Goal: Task Accomplishment & Management: Manage account settings

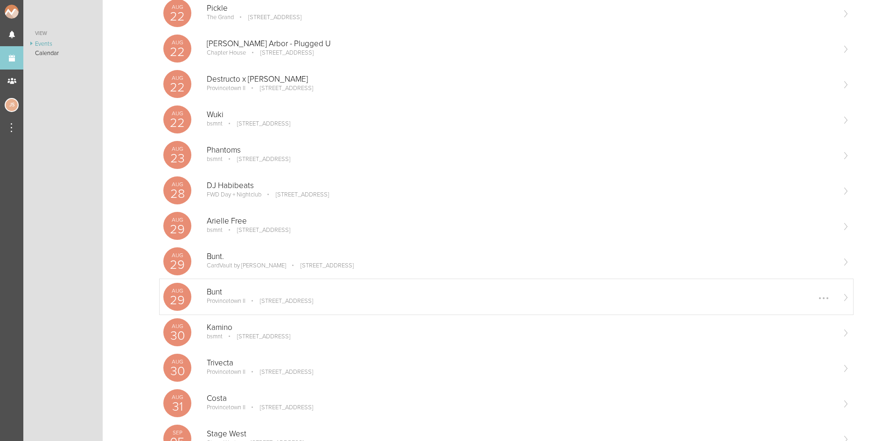
scroll to position [140, 0]
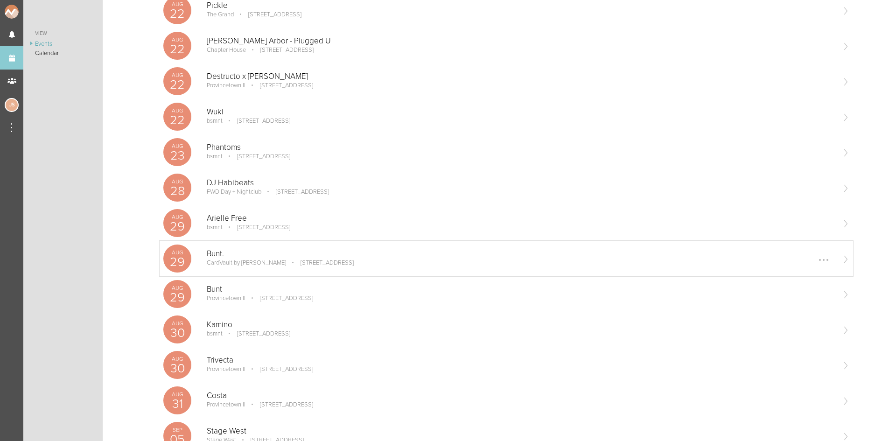
click at [817, 261] on div at bounding box center [823, 259] width 15 height 15
click at [807, 262] on link "Edit" at bounding box center [794, 260] width 57 height 17
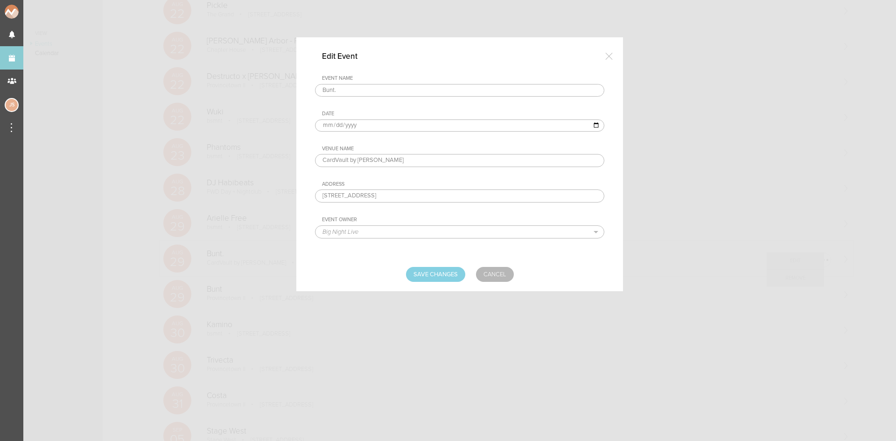
click at [341, 160] on input "CardVault by [PERSON_NAME]" at bounding box center [459, 160] width 289 height 13
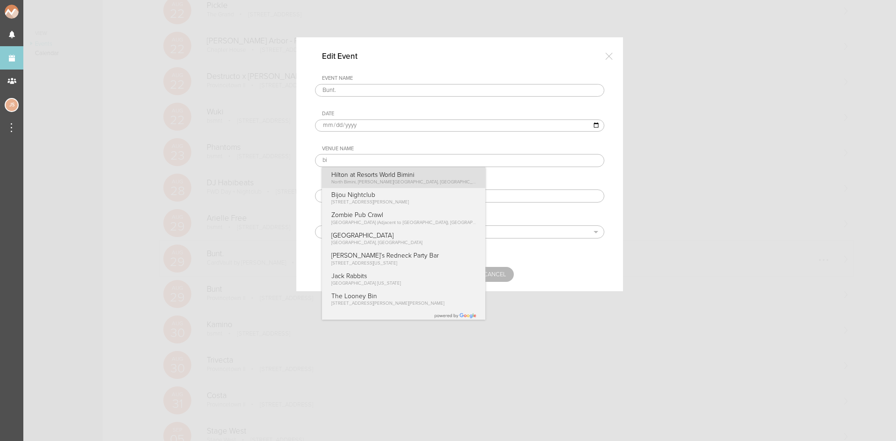
type input "Big Night Live"
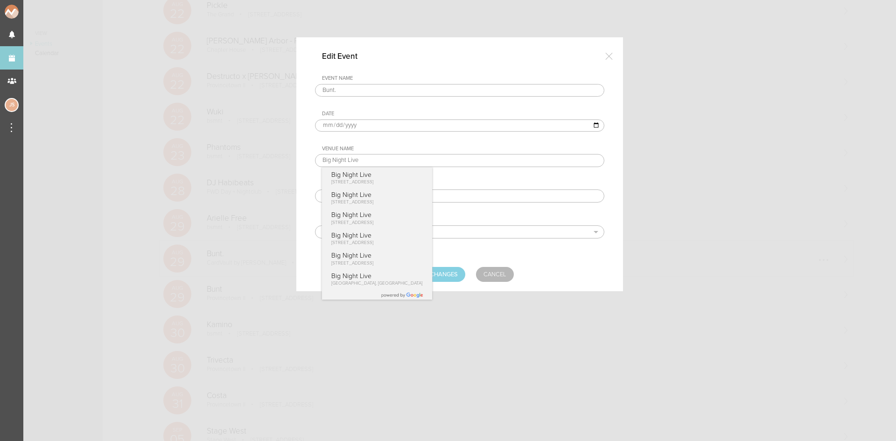
type input "[STREET_ADDRESS]"
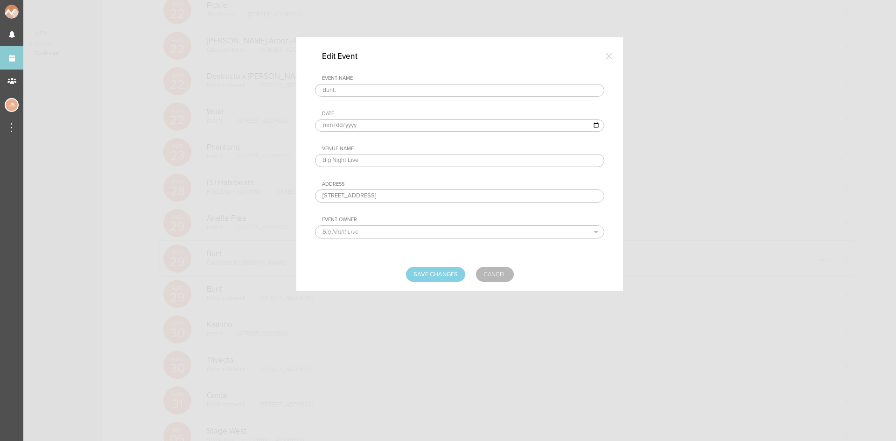
click at [372, 179] on div "Event Name Bunt. Date 2025-08-29 Venue Name Big Night Live Big Night Live 110 C…" at bounding box center [459, 164] width 289 height 178
click at [440, 280] on input "Save Changes" at bounding box center [435, 274] width 59 height 15
type input "Saving..."
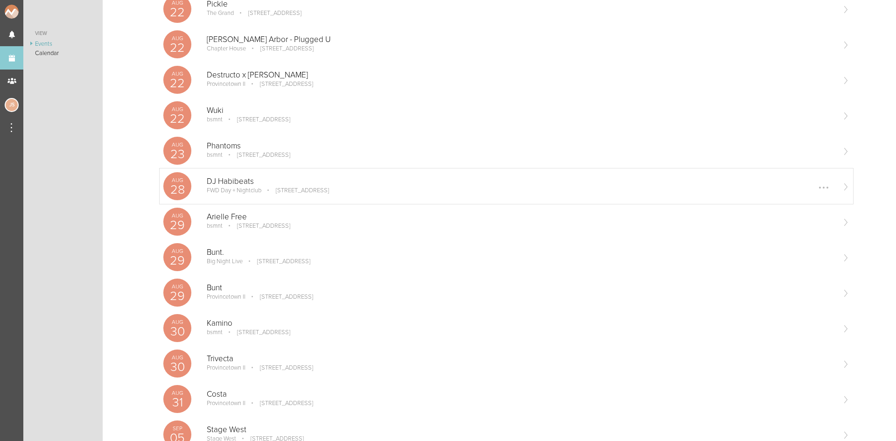
scroll to position [187, 0]
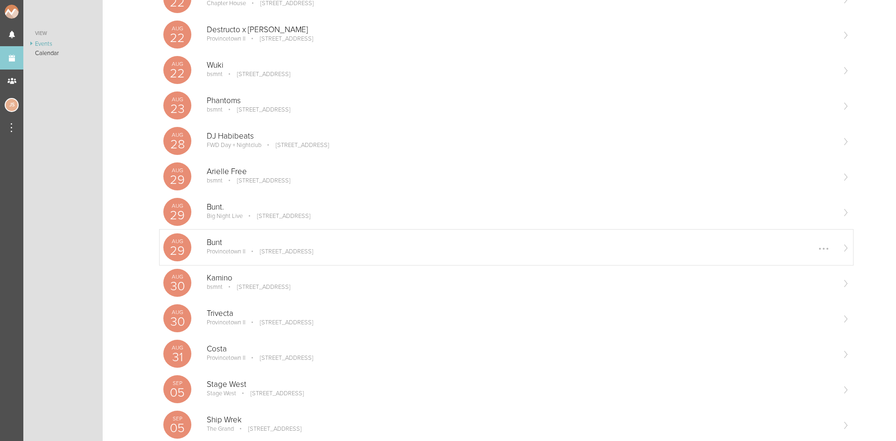
click at [271, 245] on p "Bunt" at bounding box center [520, 242] width 627 height 9
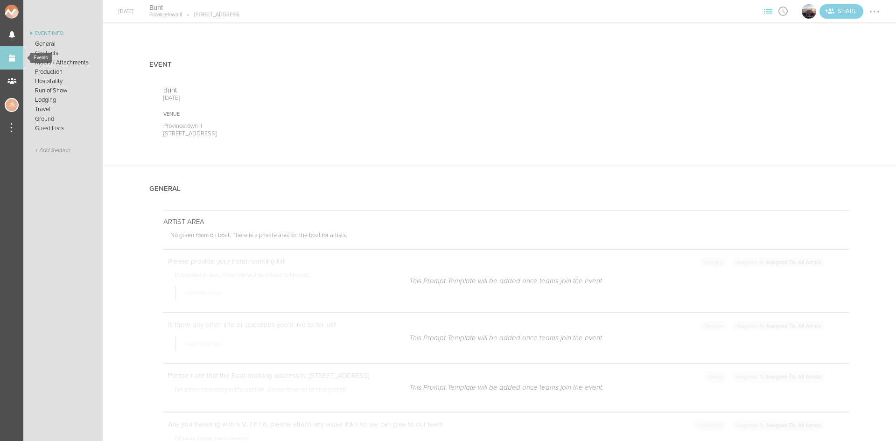
click at [14, 56] on link "Events" at bounding box center [11, 57] width 23 height 23
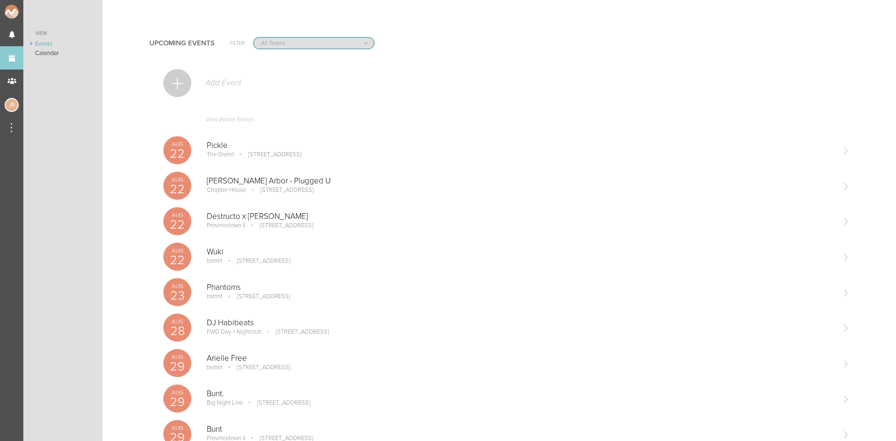
click at [271, 43] on select "All Teams Jakeshore Breakbomb bsmnt Sonia Z3LLA FWD Flynn's Fire Island The Gra…" at bounding box center [314, 43] width 120 height 11
select select "1921"
click at [254, 38] on select "All Teams Jakeshore Breakbomb bsmnt Sonia Z3LLA FWD Flynn's Fire Island The Gra…" at bounding box center [314, 43] width 120 height 11
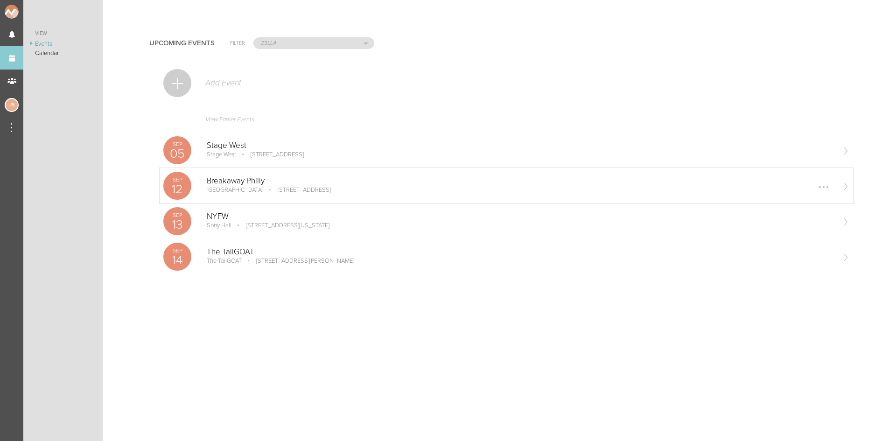
click at [264, 187] on p "2501 Seaport Dr, Chester, PA 19013, USA" at bounding box center [297, 189] width 66 height 7
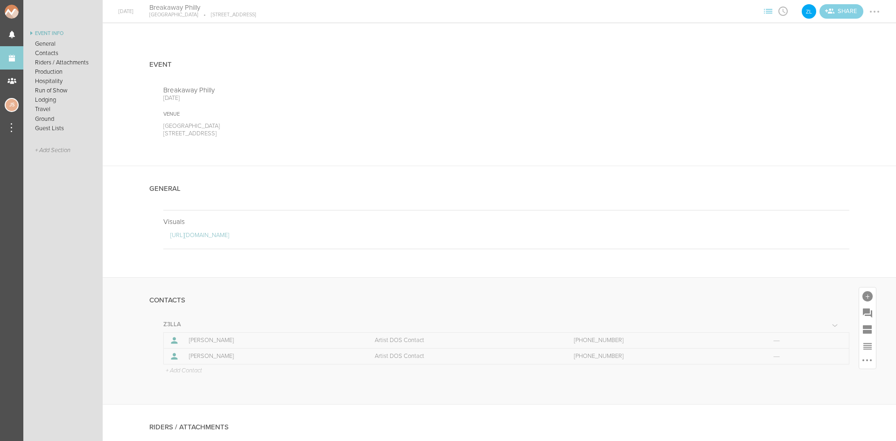
click at [193, 370] on p "+ Add Contact" at bounding box center [183, 370] width 37 height 7
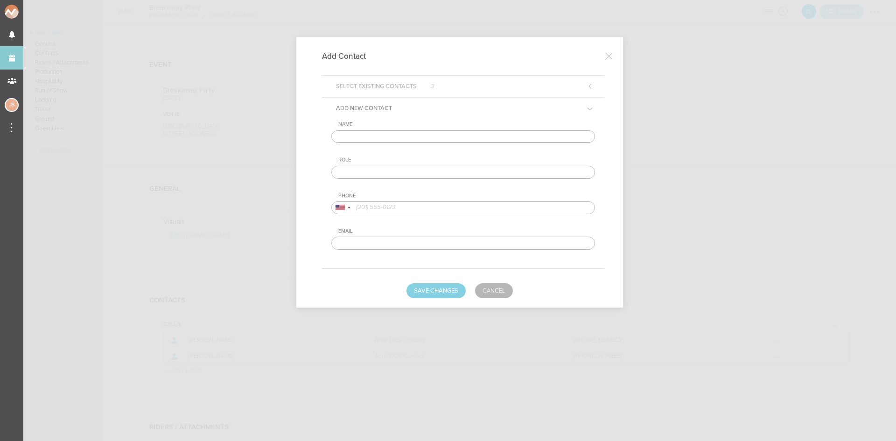
click at [354, 134] on input "text" at bounding box center [463, 136] width 264 height 13
type input "Daisy Moses"
click at [380, 177] on input "text" at bounding box center [463, 172] width 264 height 13
type input "Venue DOS Contact"
click at [418, 206] on input "tel" at bounding box center [463, 207] width 264 height 13
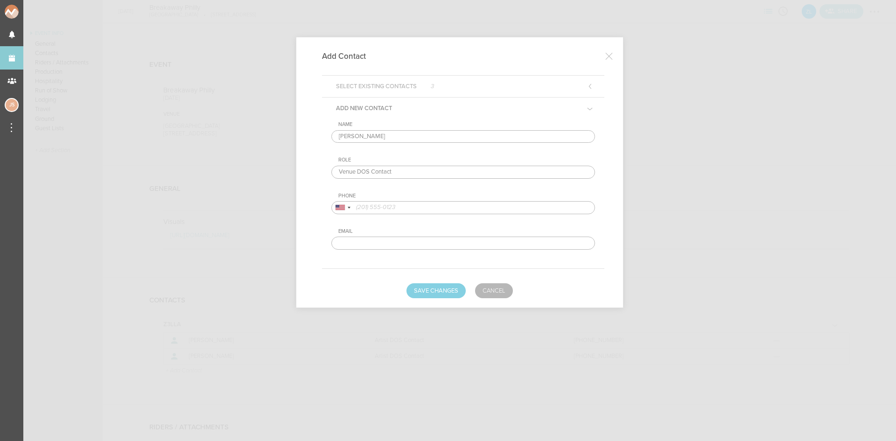
paste input "(831) 917 - 5872"
type input "(831) 917 - 5872"
click at [444, 291] on button "Save Changes" at bounding box center [435, 290] width 59 height 15
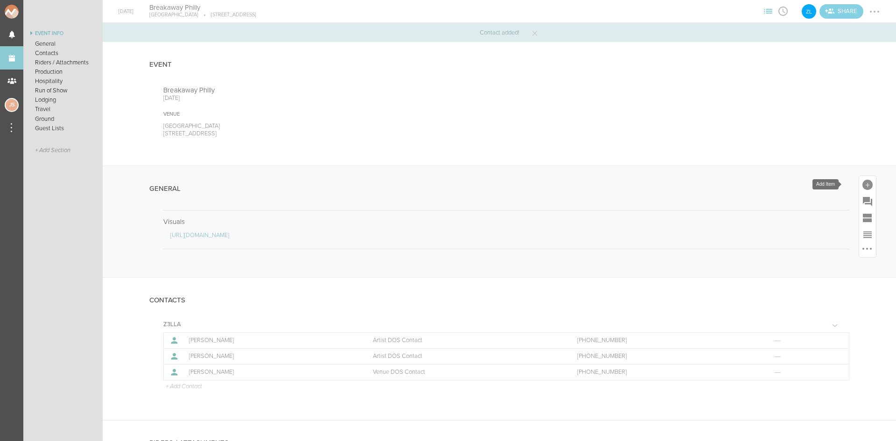
click at [863, 184] on div at bounding box center [867, 185] width 10 height 10
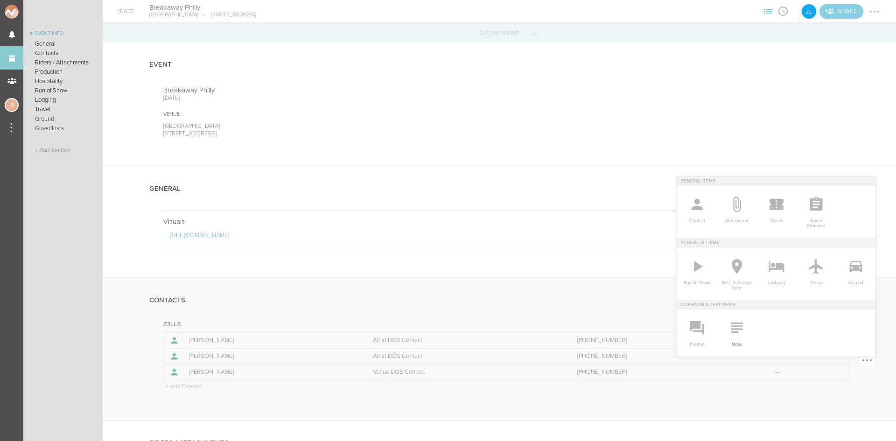
click at [738, 332] on icon at bounding box center [736, 327] width 19 height 19
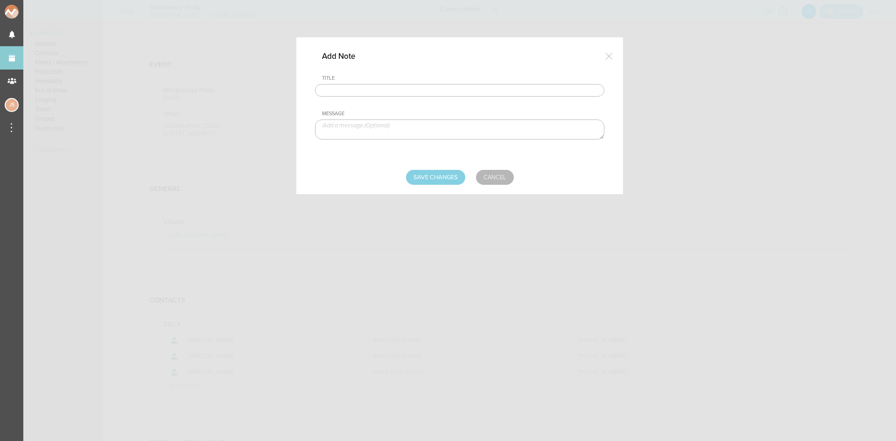
click at [410, 91] on input "text" at bounding box center [459, 90] width 289 height 13
type input "Travel Party"
click at [386, 126] on textarea at bounding box center [459, 129] width 289 height 20
type textarea "Kiana Tebayani - Artist Julia Seeley - Artist"
click at [414, 179] on input "Save Changes" at bounding box center [435, 177] width 59 height 15
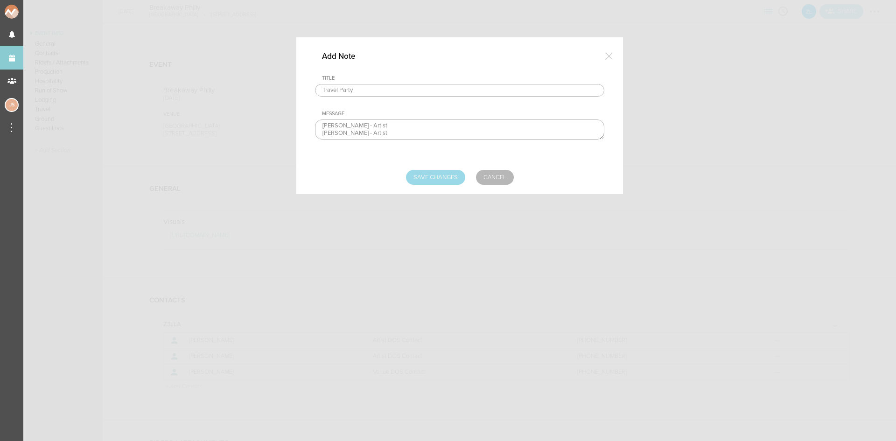
type input "Saving..."
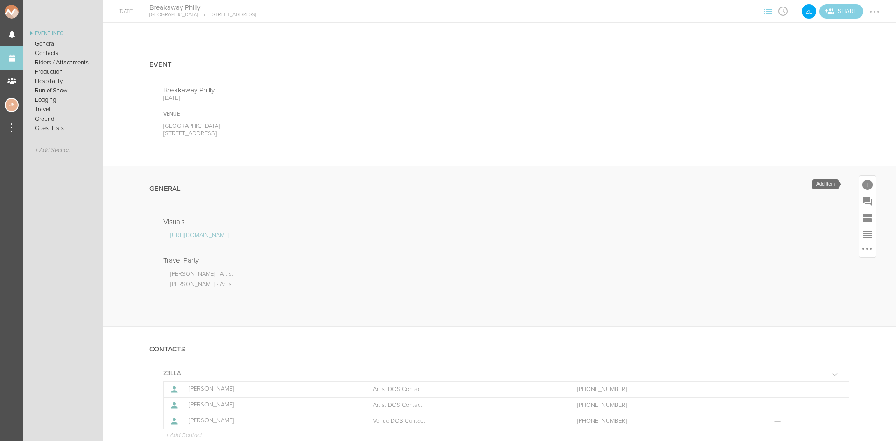
click at [862, 184] on div at bounding box center [867, 185] width 10 height 10
click at [730, 330] on icon at bounding box center [736, 327] width 19 height 19
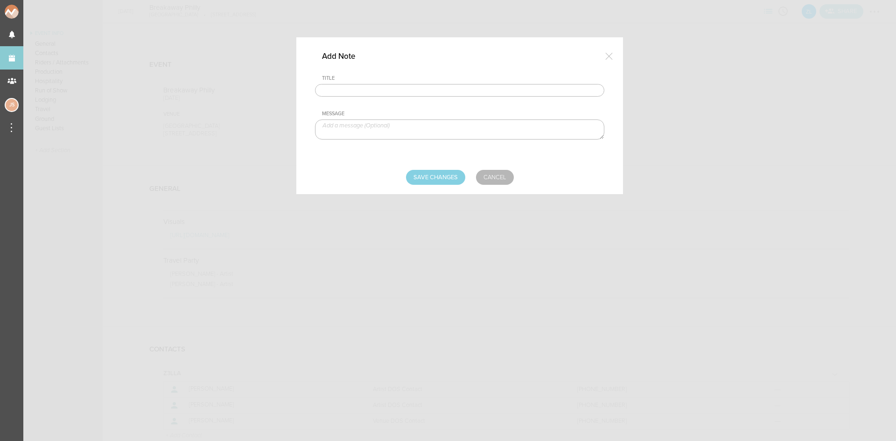
click at [411, 84] on input "text" at bounding box center [459, 90] width 289 height 13
type input "Arrival"
click at [383, 129] on textarea at bounding box center [459, 129] width 289 height 20
paste textarea "Keep us up to date on an accurate arrival time and give us a 15 minute heads up…"
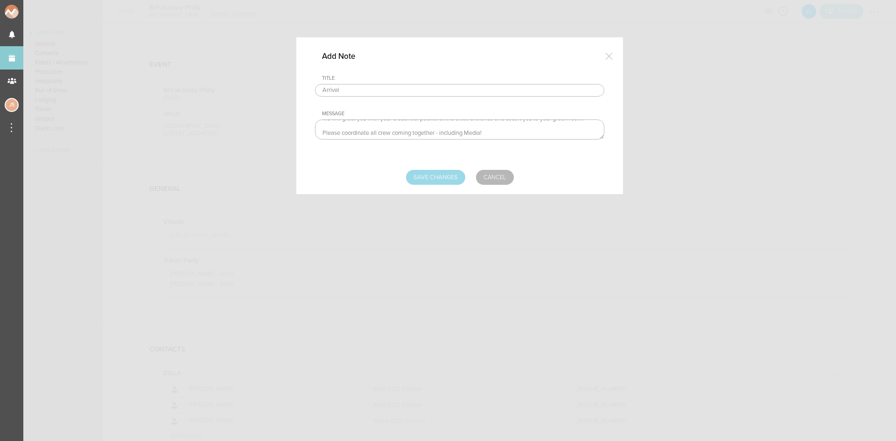
type textarea "Keep us up to date on an accurate arrival time and give us a 15 minute heads up…"
click at [432, 180] on input "Save Changes" at bounding box center [435, 177] width 59 height 15
type input "Saving..."
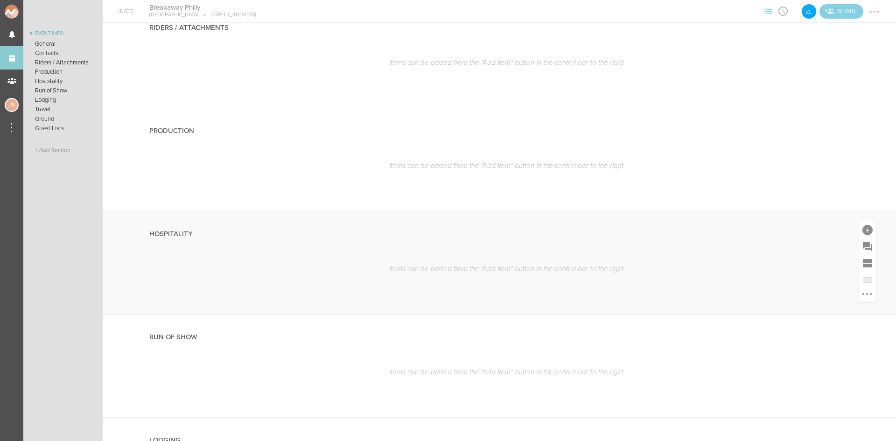
scroll to position [700, 0]
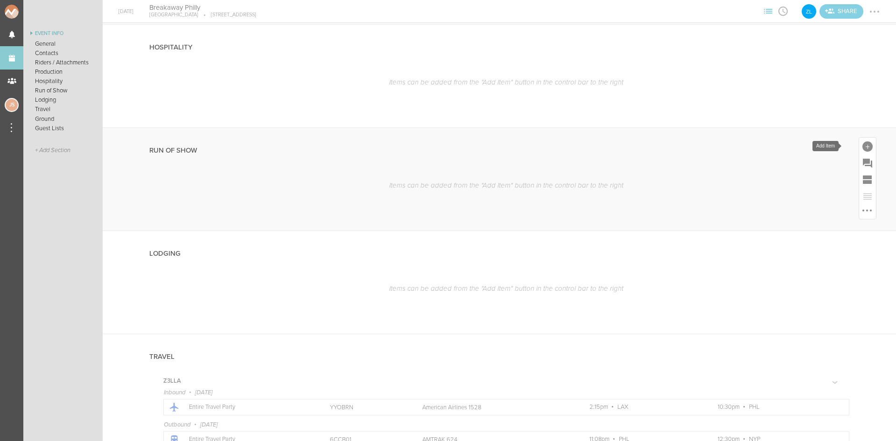
click at [861, 140] on div at bounding box center [867, 146] width 17 height 17
click at [694, 230] on icon at bounding box center [698, 227] width 8 height 11
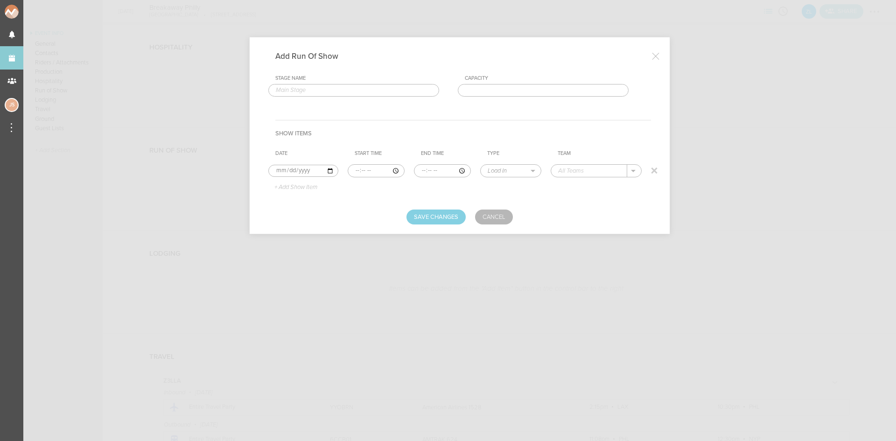
click at [350, 170] on input "time" at bounding box center [376, 170] width 57 height 13
type input "17:00"
select select "Doors"
type input "Breakaway"
click at [310, 184] on p "+ Add Show Item" at bounding box center [292, 187] width 50 height 7
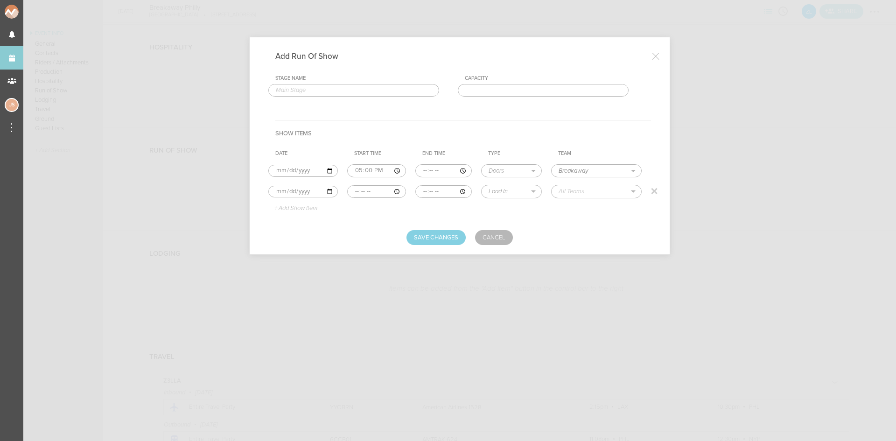
click at [353, 191] on input "time" at bounding box center [376, 191] width 58 height 13
type input "17:00"
type input "17:40"
select select "Set Time"
click at [568, 194] on input "Sildent Disco" at bounding box center [589, 191] width 75 height 12
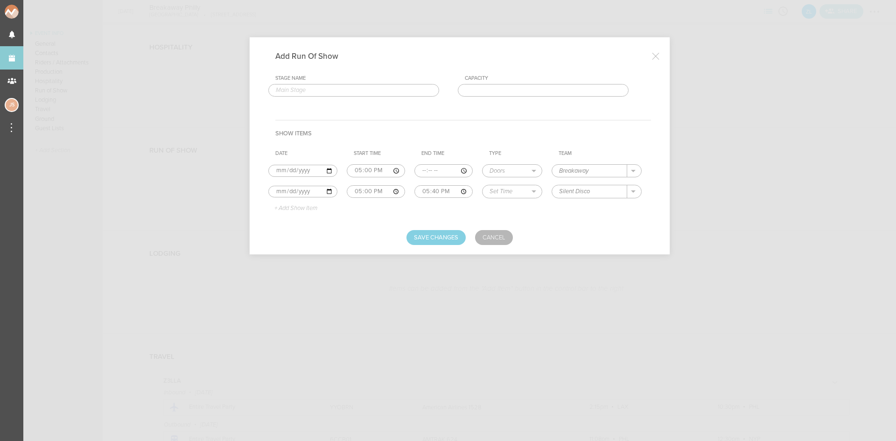
type input "Silent Disco"
click at [302, 209] on p "+ Add Show Item" at bounding box center [292, 208] width 50 height 7
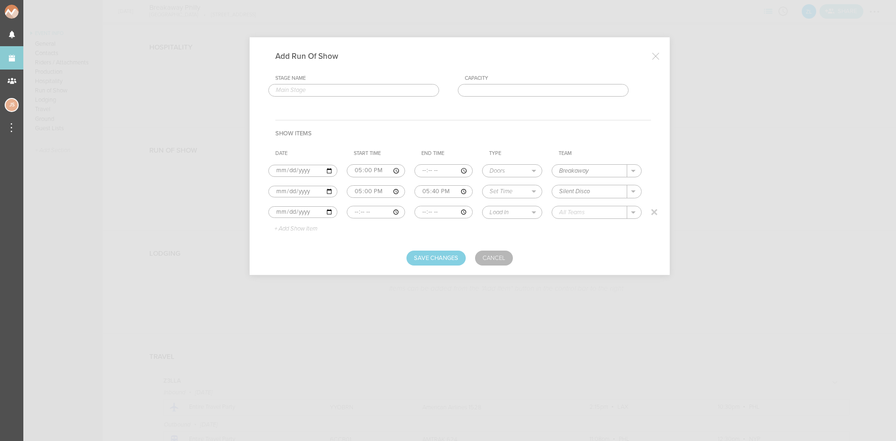
click at [353, 211] on input "time" at bounding box center [376, 212] width 58 height 13
type input "17:45"
type input "18:30"
select select "Set Time"
drag, startPoint x: 353, startPoint y: 211, endPoint x: 370, endPoint y: 225, distance: 22.2
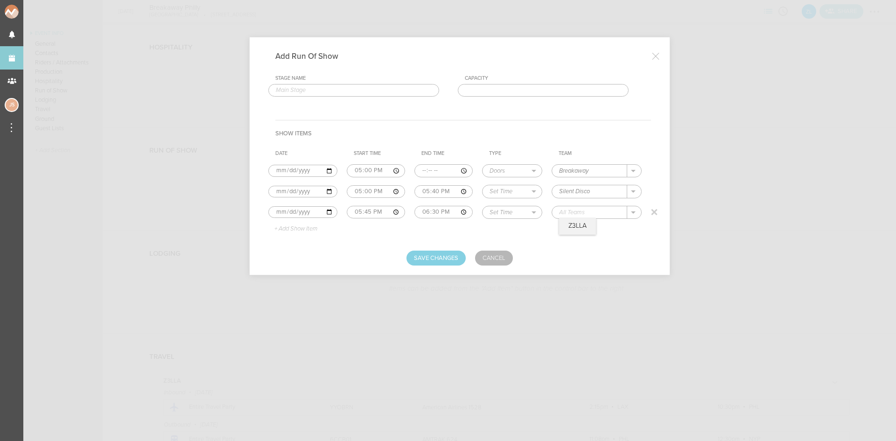
drag, startPoint x: 370, startPoint y: 225, endPoint x: 609, endPoint y: 212, distance: 238.7
click at [609, 212] on input "text" at bounding box center [589, 212] width 75 height 12
click at [591, 226] on div "Z3LLA" at bounding box center [577, 226] width 37 height 16
type input "Z3LLA"
click at [307, 91] on input "text" at bounding box center [353, 90] width 171 height 13
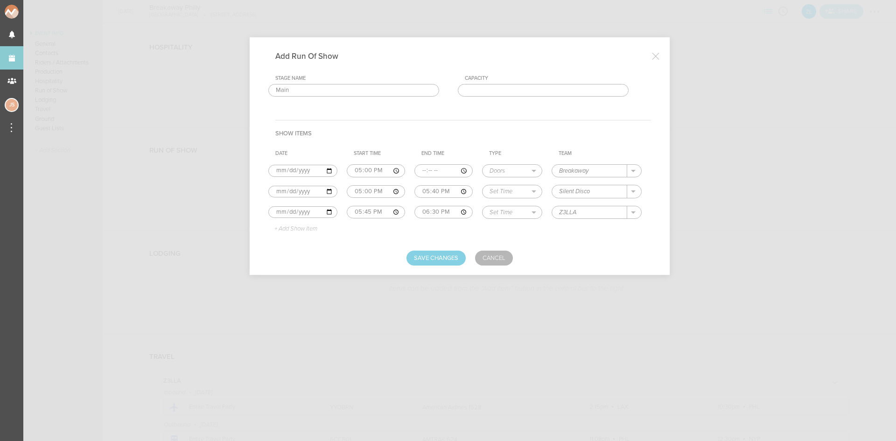
type input "Main Stage"
click at [304, 229] on p "+ Add Show Item" at bounding box center [292, 228] width 50 height 7
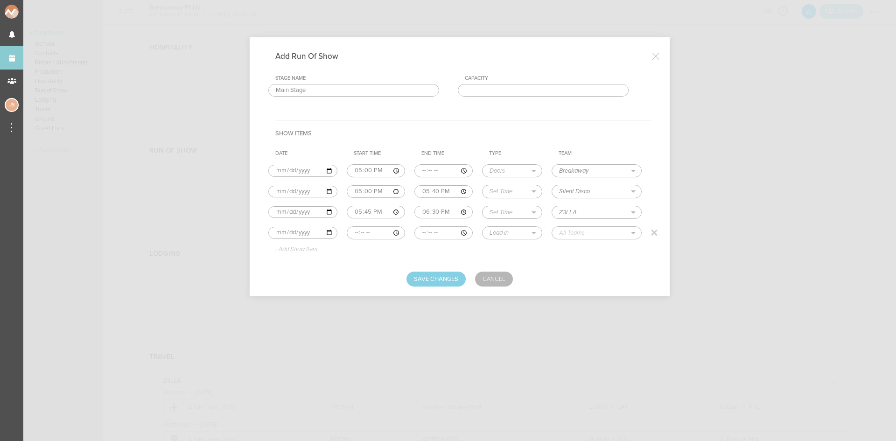
click at [350, 231] on input "time" at bounding box center [376, 232] width 58 height 13
type input "18:35"
type input "19:25"
select select "Set Time"
type input "Evan Giia"
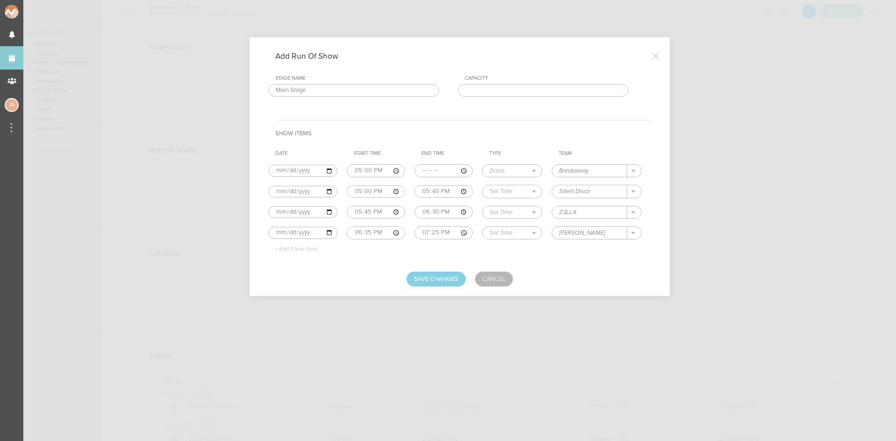
click at [314, 247] on p "+ Add Show Item" at bounding box center [292, 249] width 50 height 7
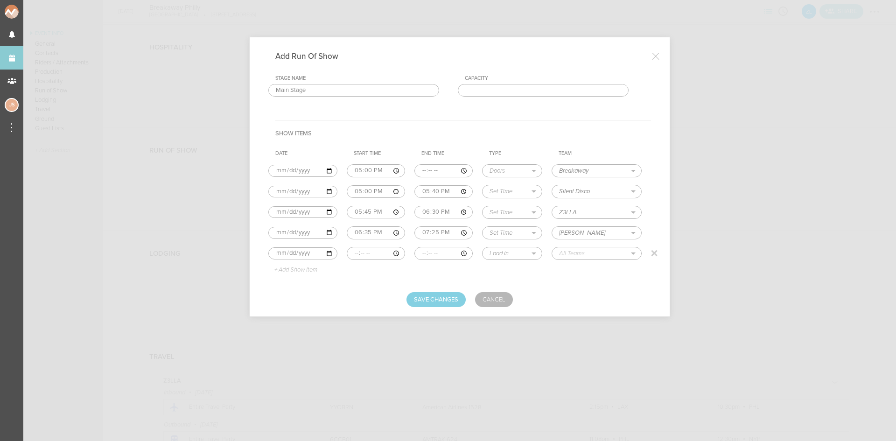
click at [348, 254] on input "time" at bounding box center [376, 253] width 58 height 13
type input "19:30"
type input "20:20"
select select "Set Time"
type input "BUNT"
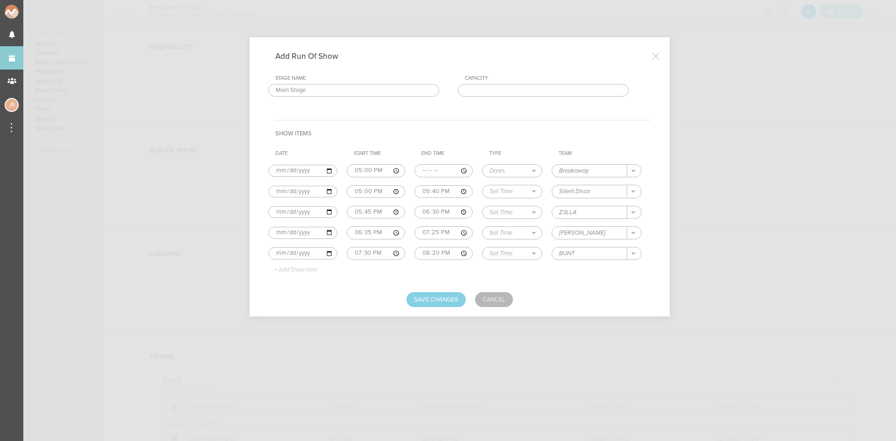
click at [304, 273] on p "+ Add Show Item" at bounding box center [292, 269] width 50 height 7
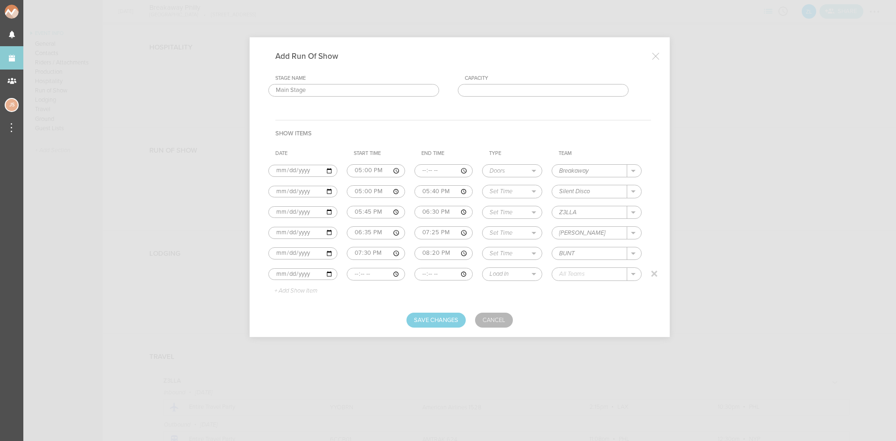
click at [352, 276] on input "time" at bounding box center [376, 274] width 58 height 13
type input "20:25"
type input "21:25"
click at [513, 276] on select "Load In Soundcheck Line Check Programming Doors Set Time Changeover Curfew Load…" at bounding box center [511, 274] width 59 height 12
select select "Set Time"
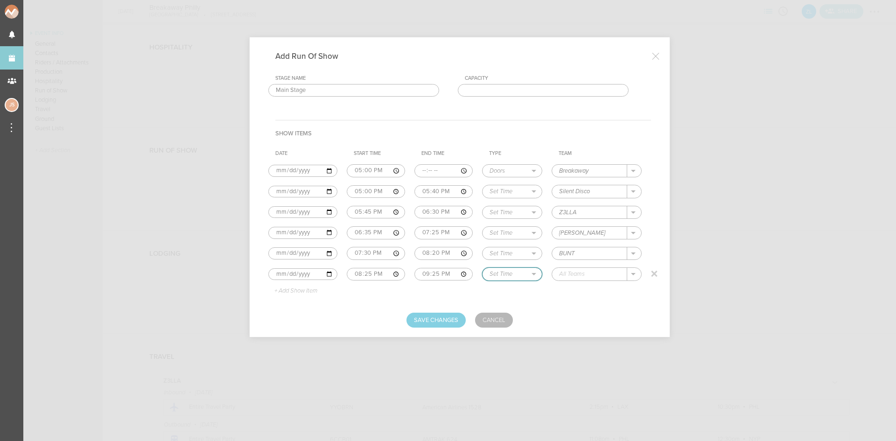
click at [482, 268] on select "Load In Soundcheck Line Check Programming Doors Set Time Changeover Curfew Load…" at bounding box center [511, 274] width 59 height 12
click at [583, 275] on input "text" at bounding box center [589, 274] width 75 height 12
drag, startPoint x: 572, startPoint y: 273, endPoint x: 586, endPoint y: 248, distance: 28.4
click at [572, 271] on input "Disclo Lines" at bounding box center [589, 274] width 75 height 12
type input "Disco Lines"
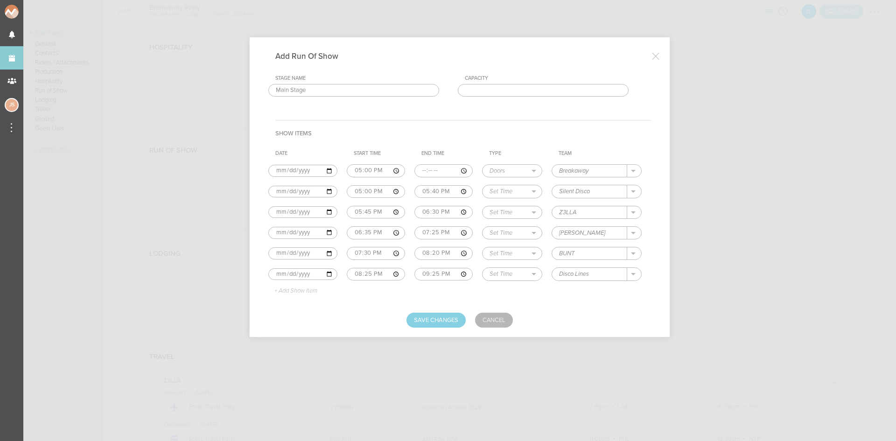
click at [306, 286] on td "+ Add Show Item" at bounding box center [307, 292] width 78 height 14
click at [306, 288] on p "+ Add Show Item" at bounding box center [292, 290] width 50 height 7
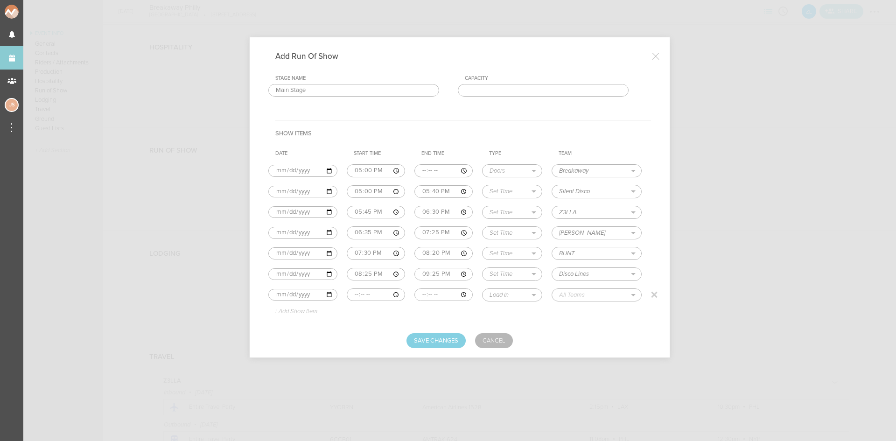
click at [351, 295] on input "time" at bounding box center [376, 294] width 58 height 13
type input "21:30"
type input "22:30"
select select "Set Time"
type input "Cloonee"
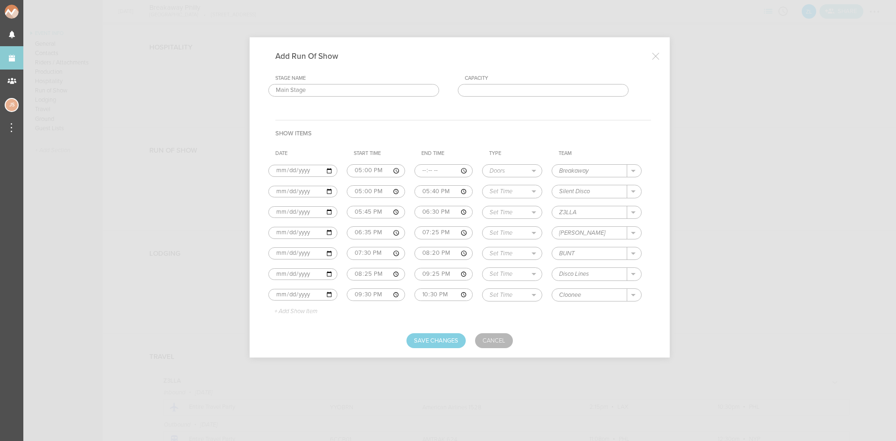
click at [302, 310] on p "+ Add Show Item" at bounding box center [292, 311] width 50 height 7
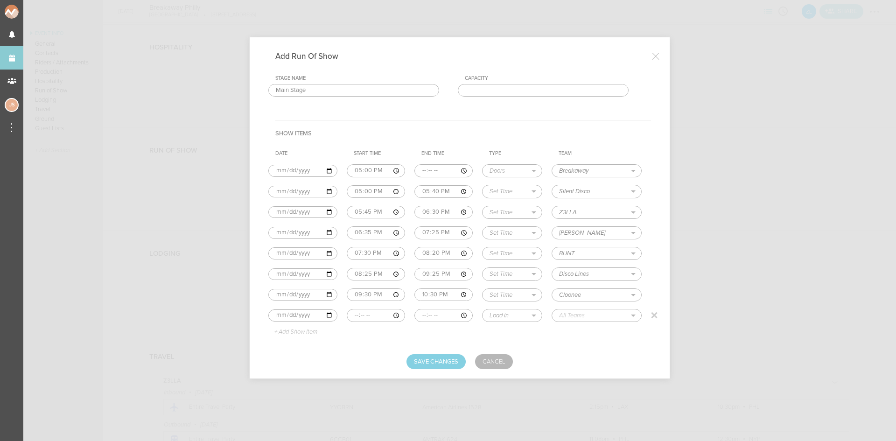
click at [354, 314] on input "time" at bounding box center [376, 315] width 58 height 13
type input "22:45"
type input "00:00"
click at [504, 313] on select "Load In Soundcheck Line Check Programming Doors Set Time Changeover Curfew Load…" at bounding box center [511, 315] width 59 height 12
select select "Set Time"
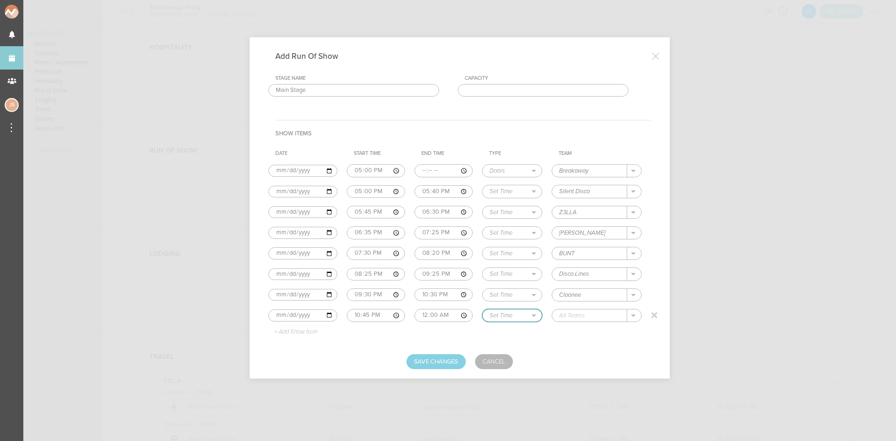
click at [482, 309] on select "Load In Soundcheck Line Check Programming Doors Set Time Changeover Curfew Load…" at bounding box center [511, 315] width 59 height 12
click at [571, 319] on input "text" at bounding box center [589, 315] width 75 height 12
type input "Zedd"
click at [456, 356] on button "Save Changes" at bounding box center [435, 361] width 59 height 15
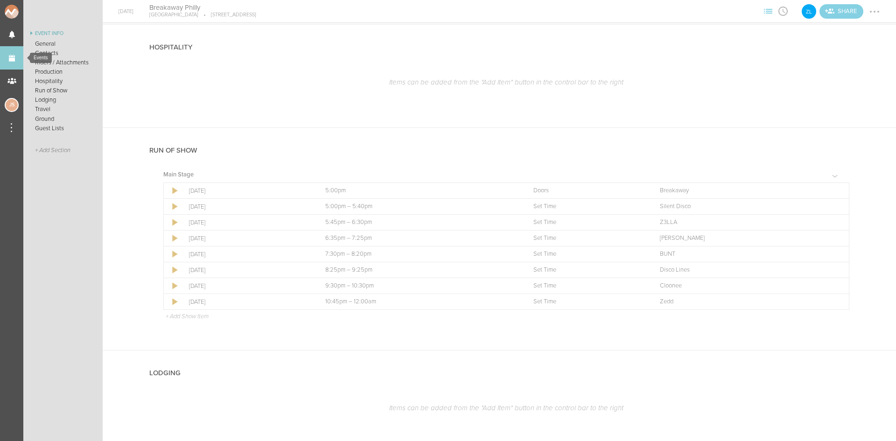
click at [13, 49] on link "Events" at bounding box center [11, 57] width 23 height 23
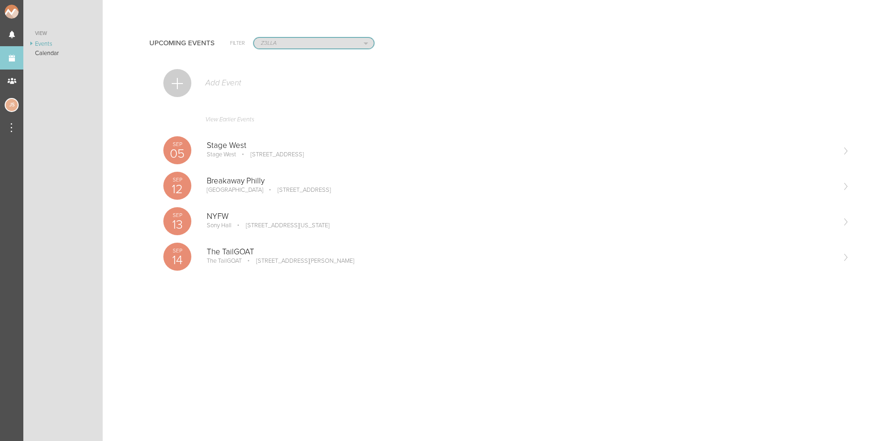
click at [278, 43] on select "All Teams Jakeshore Breakbomb bsmnt [PERSON_NAME] Z3LLA FWD [PERSON_NAME] Fire …" at bounding box center [314, 43] width 120 height 11
select select "0"
click at [254, 38] on select "All Teams Jakeshore Breakbomb bsmnt [PERSON_NAME] Z3LLA FWD [PERSON_NAME] Fire …" at bounding box center [314, 43] width 120 height 11
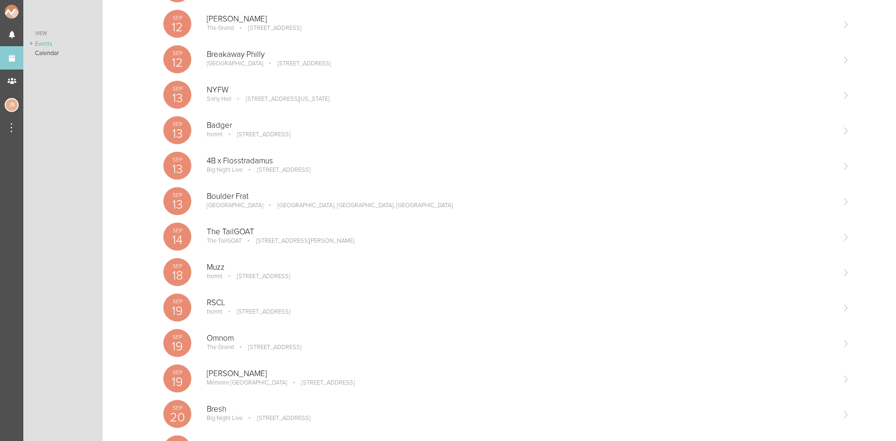
scroll to position [840, 0]
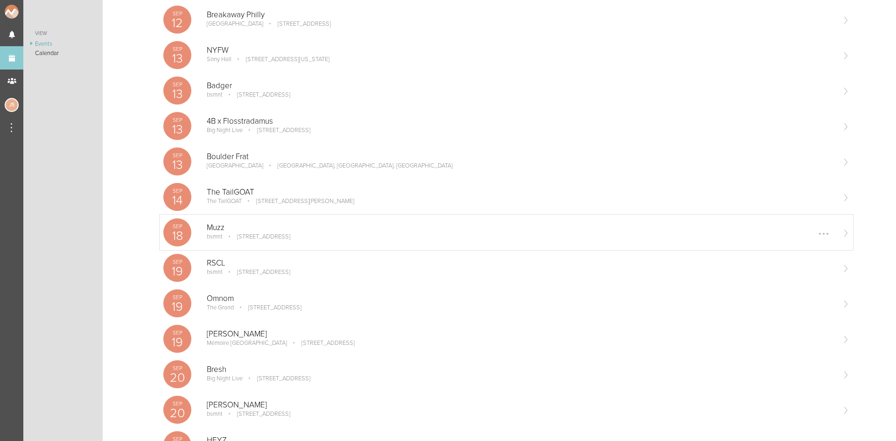
click at [245, 216] on div "[DATE] Muzz bsmnt [STREET_ADDRESS] Edit Remove" at bounding box center [506, 232] width 693 height 35
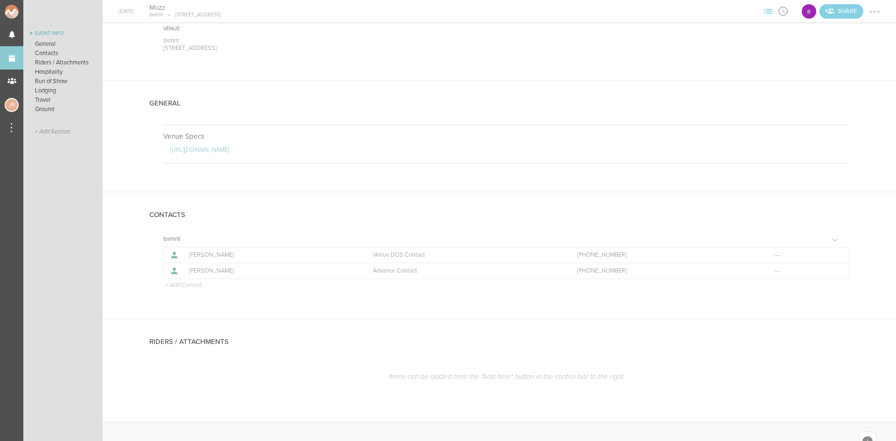
scroll to position [187, 0]
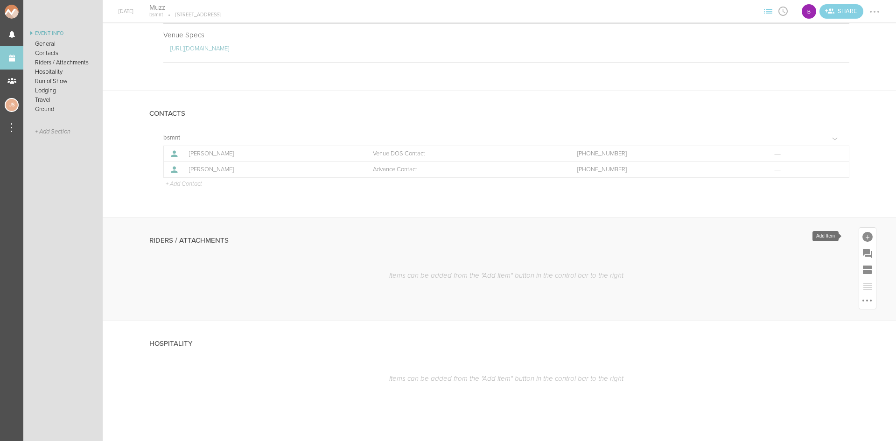
click at [862, 236] on div at bounding box center [867, 237] width 10 height 10
click at [729, 265] on icon at bounding box center [736, 256] width 19 height 19
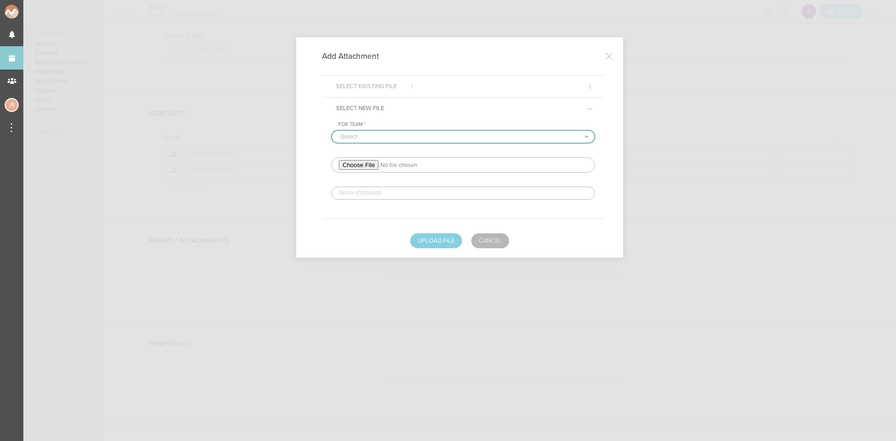
click at [369, 133] on select "-Select- bsmnt" at bounding box center [463, 137] width 263 height 12
select select "1884"
click at [332, 131] on select "-Select- bsmnt" at bounding box center [463, 137] width 263 height 12
click at [370, 165] on input "file" at bounding box center [463, 164] width 264 height 15
type input "C:\fakepath\MUZZ US Tour (DJ SET) RIDER-redlined.pdf"
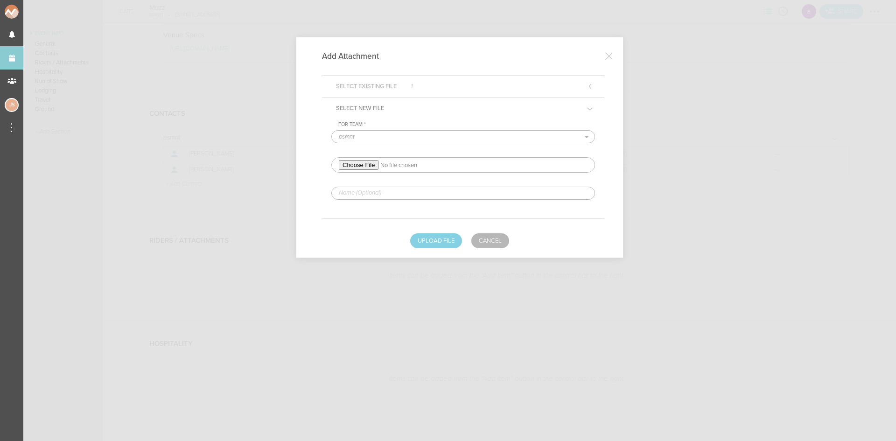
drag, startPoint x: 388, startPoint y: 195, endPoint x: 391, endPoint y: 199, distance: 5.0
click at [388, 195] on input "text" at bounding box center [463, 193] width 264 height 13
type input "REDLINED HERE"
click at [431, 241] on button "Upload File" at bounding box center [436, 240] width 52 height 15
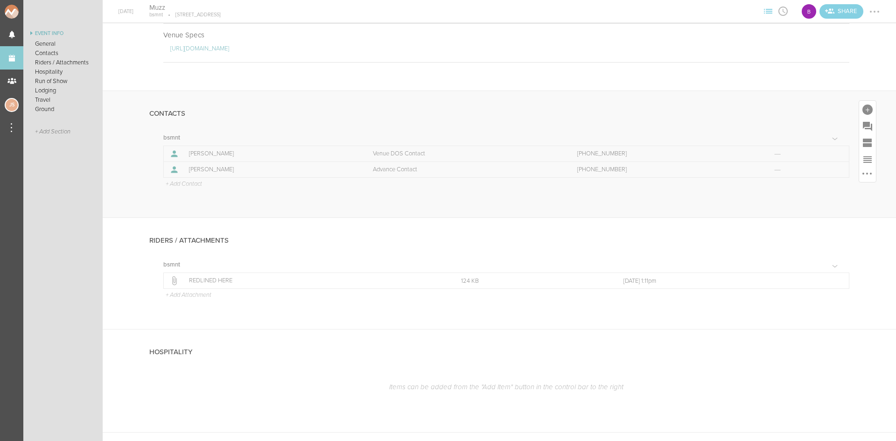
click at [189, 183] on p "+ Add Contact" at bounding box center [183, 184] width 37 height 7
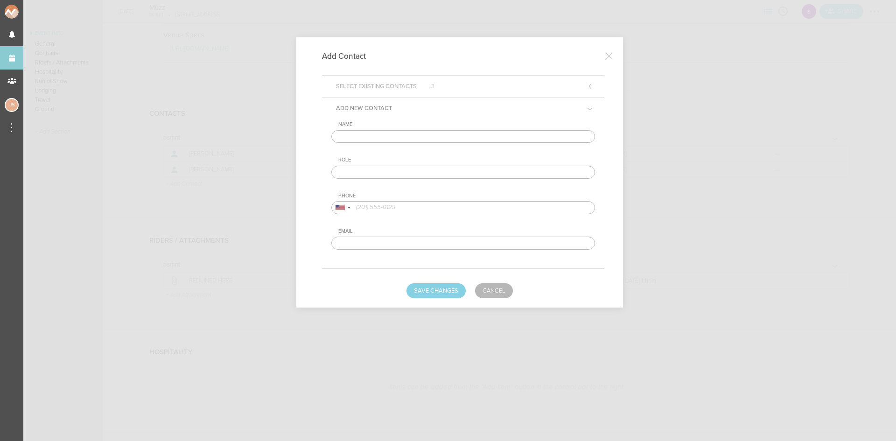
click at [408, 136] on input "text" at bounding box center [463, 136] width 264 height 13
type input "Mustafa Alobaidi"
type input "Artist DOS Contact"
click at [340, 208] on div at bounding box center [339, 207] width 9 height 5
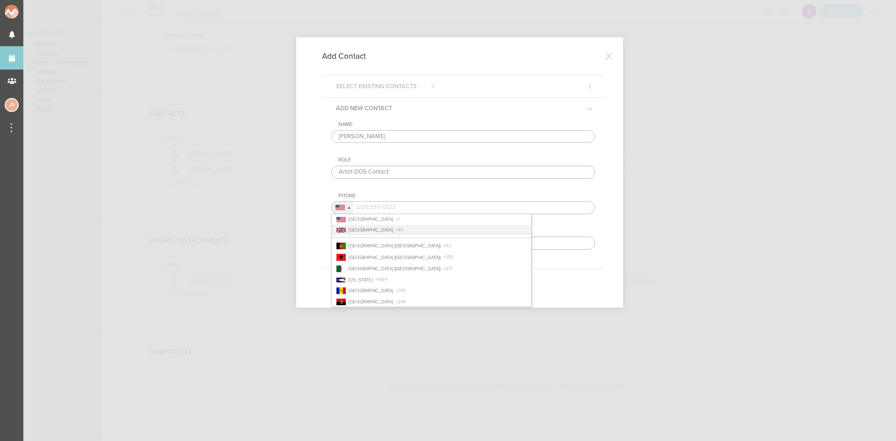
click at [365, 231] on span "[GEOGRAPHIC_DATA]" at bounding box center [370, 230] width 44 height 6
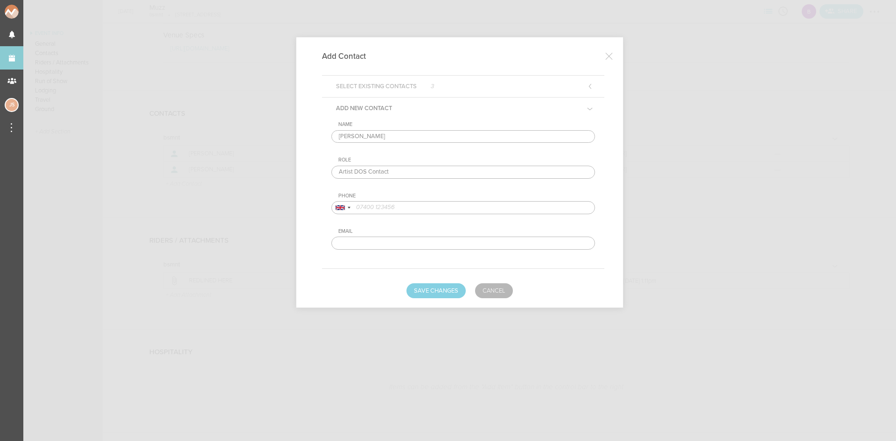
click at [415, 204] on input "tel" at bounding box center [463, 207] width 264 height 13
paste input "7939 576130"
type input "7939 576130"
click at [436, 290] on button "Save Changes" at bounding box center [435, 290] width 59 height 15
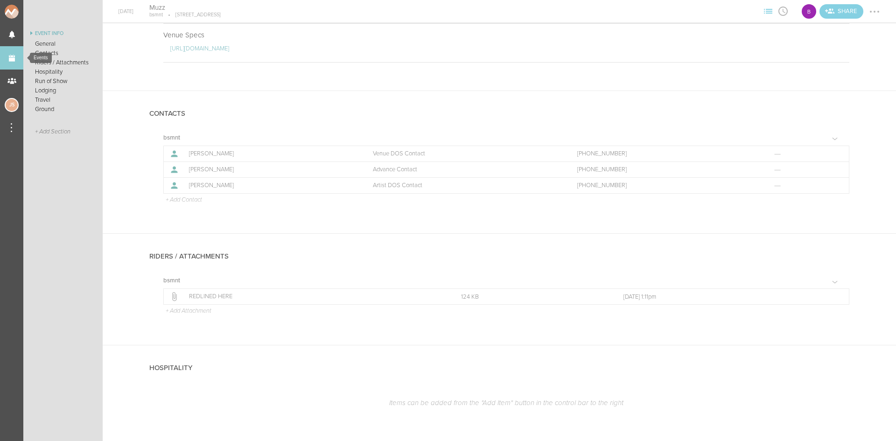
click at [11, 59] on link "Events" at bounding box center [11, 57] width 23 height 23
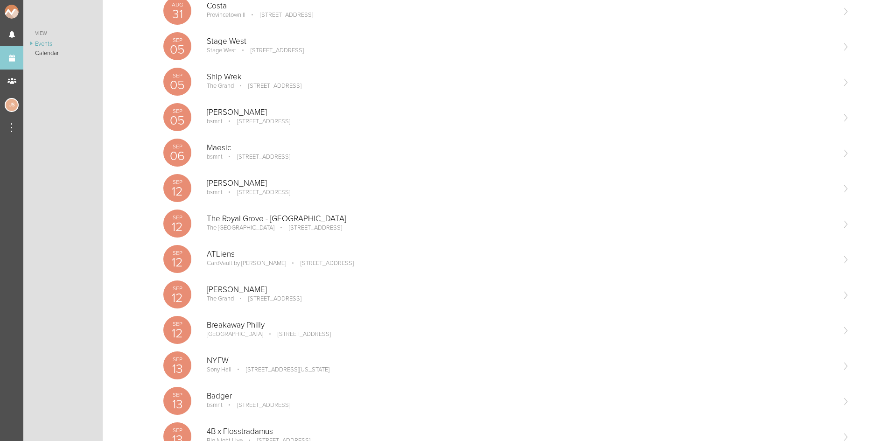
scroll to position [560, 0]
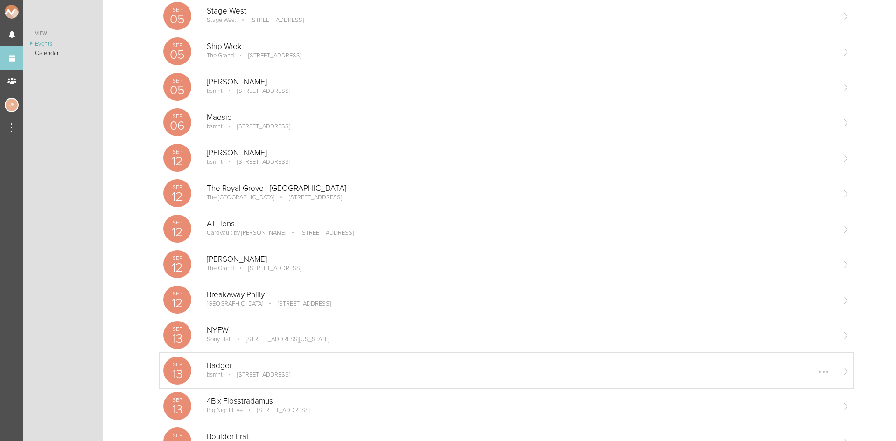
click at [251, 387] on div "[DATE] Badger bsmnt [STREET_ADDRESS] Edit Remove" at bounding box center [506, 370] width 693 height 35
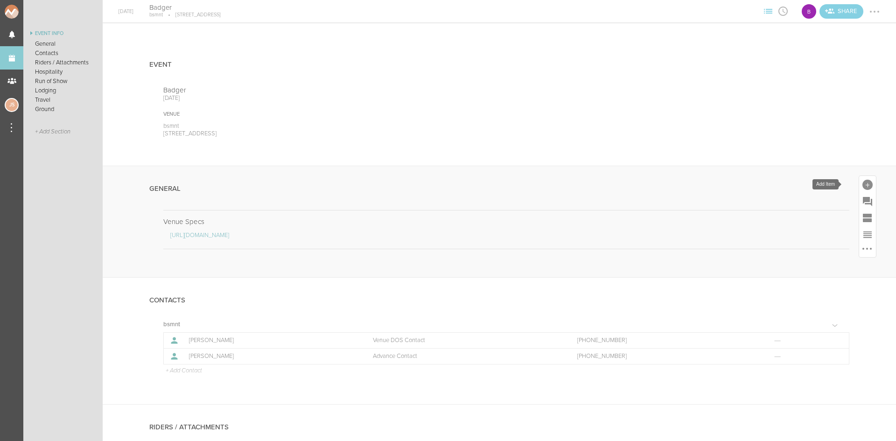
click at [862, 187] on div at bounding box center [867, 185] width 10 height 10
drag, startPoint x: 725, startPoint y: 328, endPoint x: 640, endPoint y: 232, distance: 128.6
click at [730, 328] on icon at bounding box center [736, 327] width 12 height 10
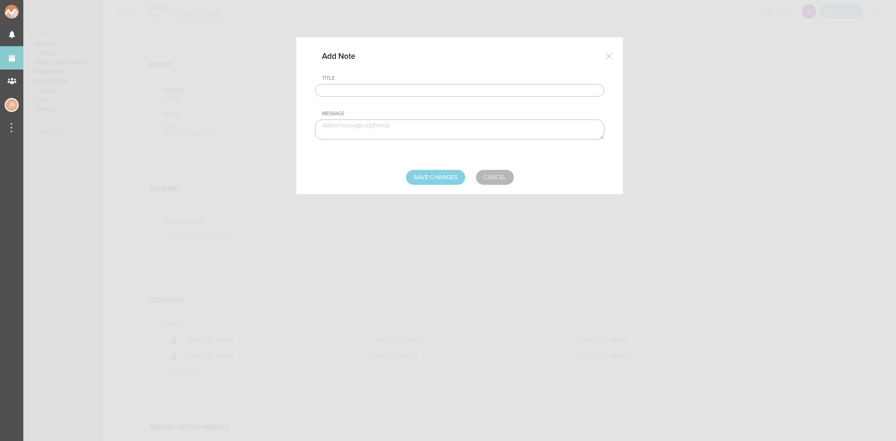
click at [466, 94] on input "text" at bounding box center [459, 90] width 289 height 13
type input "Travel Party"
click at [404, 125] on textarea at bounding box center [459, 129] width 289 height 20
paste textarea "Badger ([PERSON_NAME]): [PHONE_NUMBER] (DOS contact) [PERSON_NAME] (Manager):"
drag, startPoint x: 397, startPoint y: 126, endPoint x: 358, endPoint y: 122, distance: 39.4
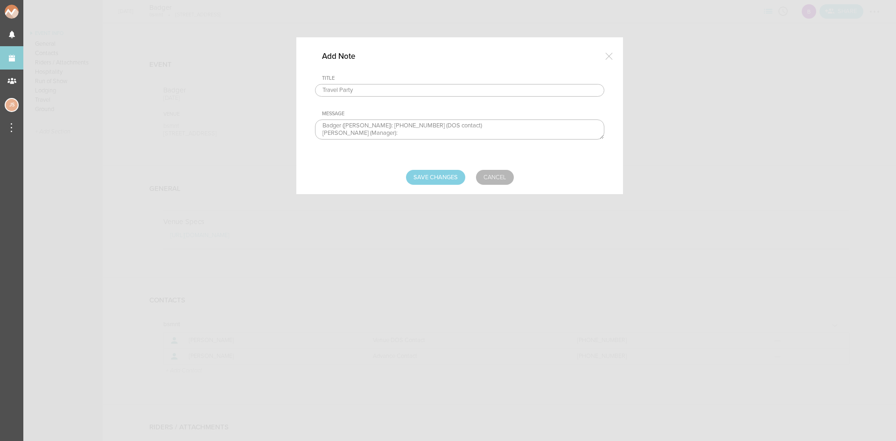
click at [358, 122] on textarea "Badger ([PERSON_NAME]): [PHONE_NUMBER] (DOS contact) [PERSON_NAME] (Manager):" at bounding box center [459, 129] width 289 height 20
click at [391, 132] on textarea "Badger ([PERSON_NAME]) (DOS contact) [PERSON_NAME] (Manager):" at bounding box center [459, 129] width 289 height 20
drag, startPoint x: 410, startPoint y: 123, endPoint x: 361, endPoint y: 125, distance: 49.0
click at [361, 125] on textarea "Badger ([PERSON_NAME]) (DOS contact) [PERSON_NAME] (Manager)" at bounding box center [459, 129] width 289 height 20
type textarea "Badger ([PERSON_NAME] (Manager)"
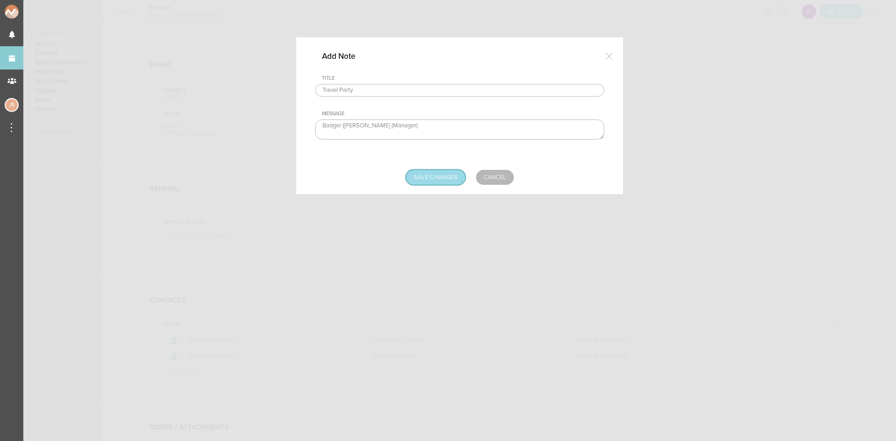
click at [442, 176] on input "Save Changes" at bounding box center [435, 177] width 59 height 15
type input "Saving..."
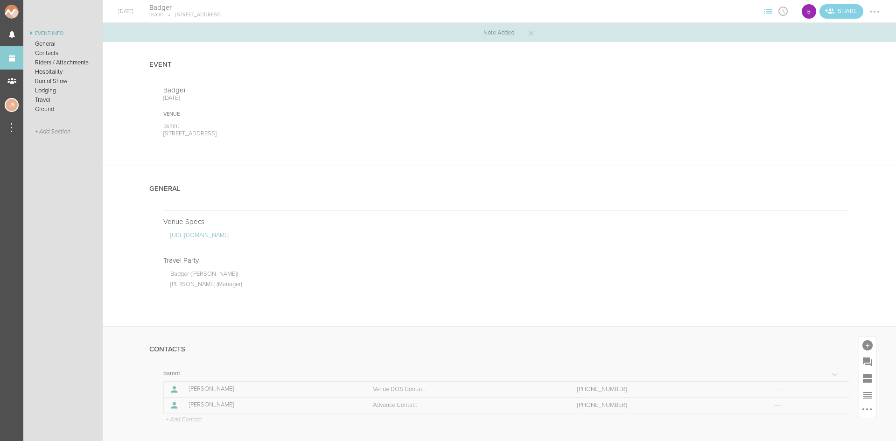
click at [193, 419] on p "+ Add Contact" at bounding box center [183, 419] width 37 height 7
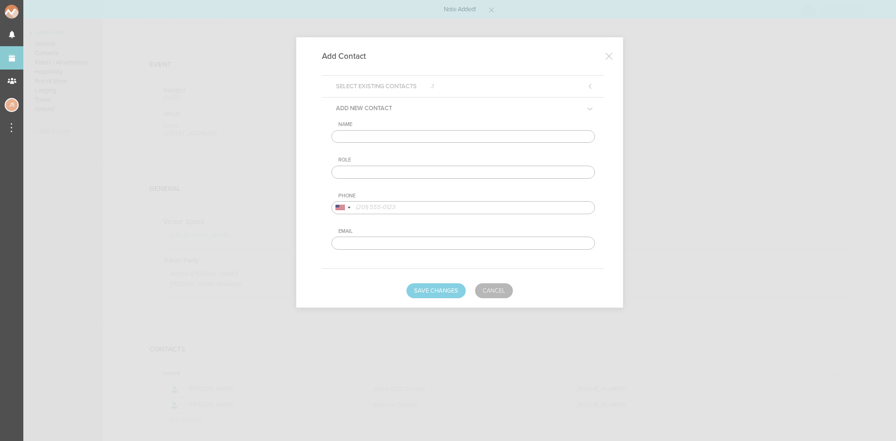
click at [429, 132] on input "text" at bounding box center [463, 136] width 264 height 13
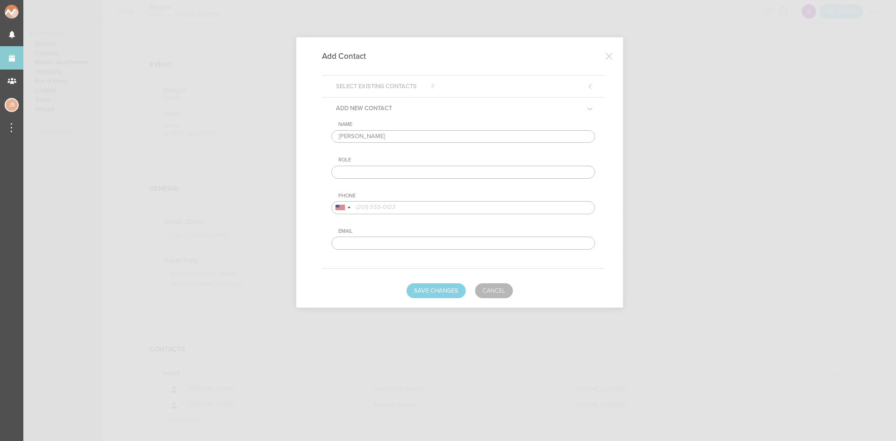
type input "[PERSON_NAME]"
type input "Artist DOS Contact"
click at [348, 207] on div at bounding box center [349, 208] width 3 height 2
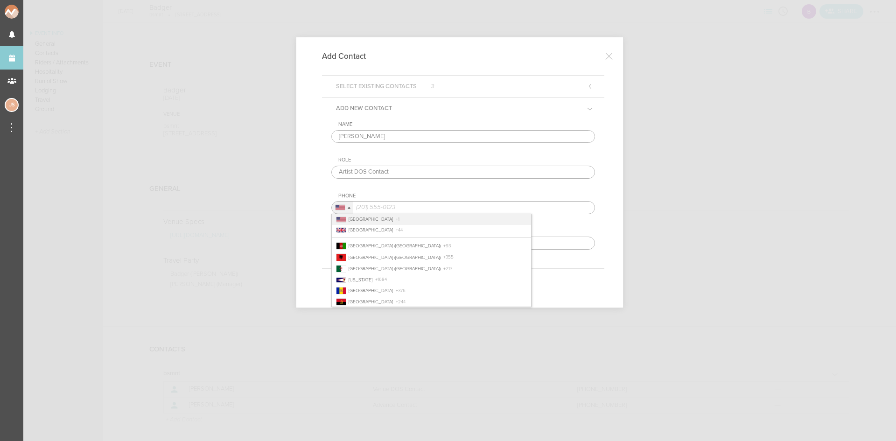
click at [377, 223] on li "[GEOGRAPHIC_DATA] + 1" at bounding box center [431, 219] width 199 height 11
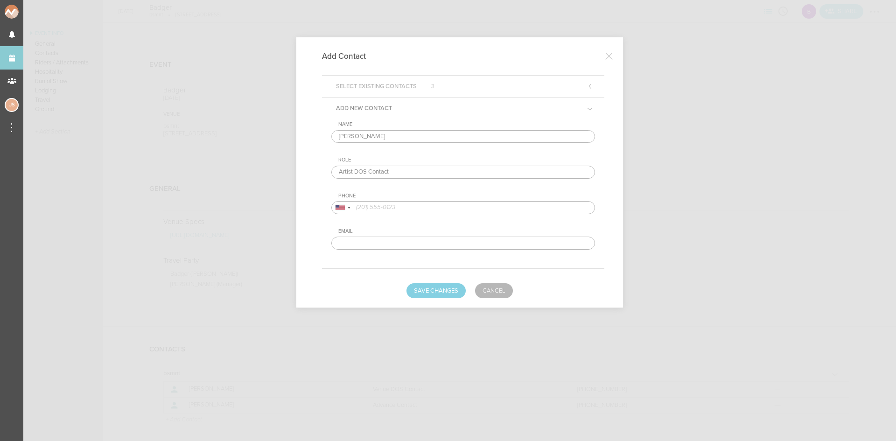
click at [412, 207] on input "tel" at bounding box center [463, 207] width 264 height 13
paste input "07931624764"
type input "07931624764"
click at [431, 287] on button "Save Changes" at bounding box center [435, 290] width 59 height 15
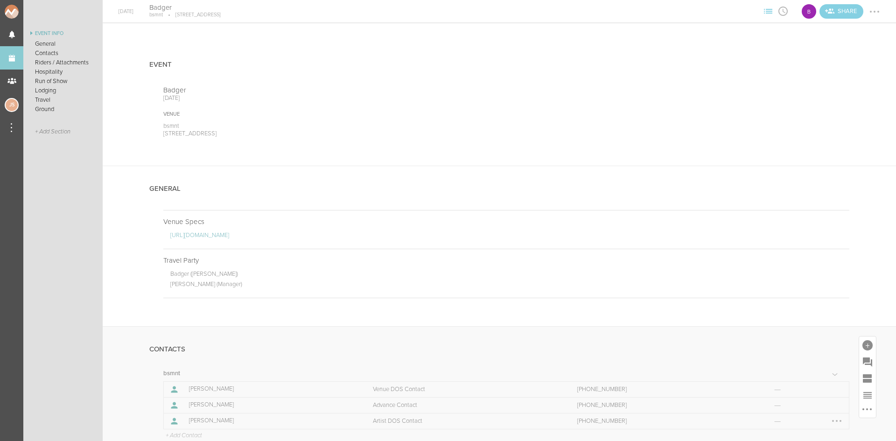
click at [830, 423] on div at bounding box center [836, 420] width 15 height 15
click at [812, 417] on link "Edit" at bounding box center [808, 421] width 72 height 17
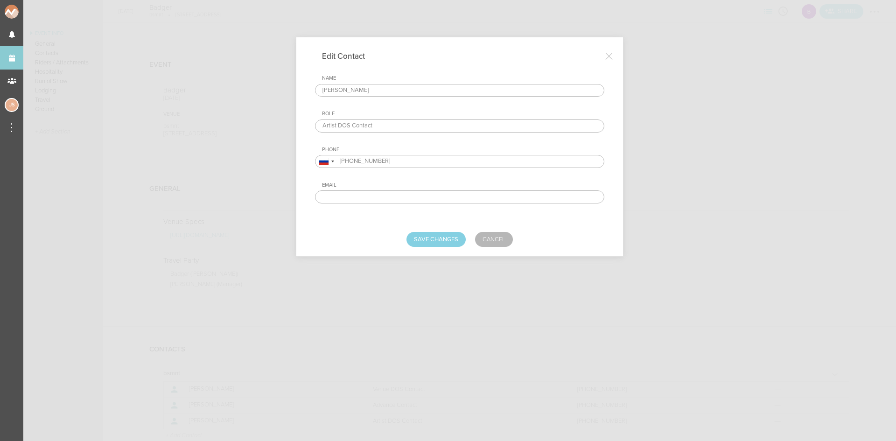
click at [345, 160] on input "[PHONE_NUMBER]" at bounding box center [459, 161] width 289 height 13
click at [325, 160] on div at bounding box center [323, 161] width 9 height 7
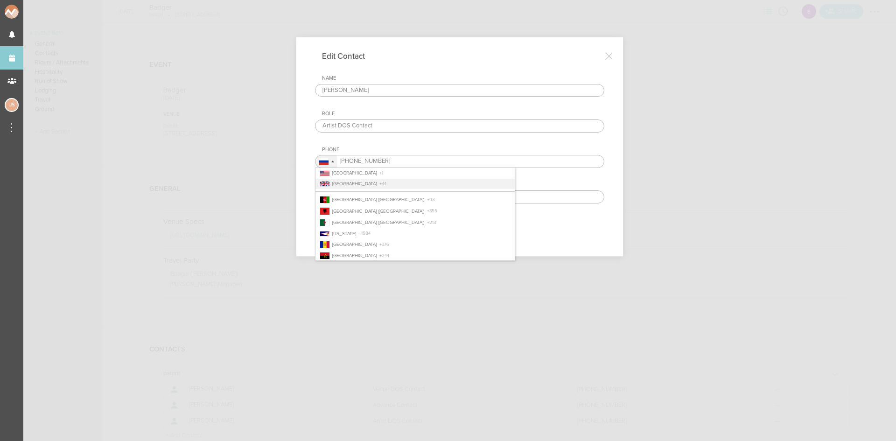
click at [403, 179] on li "[GEOGRAPHIC_DATA] + 44" at bounding box center [414, 184] width 199 height 11
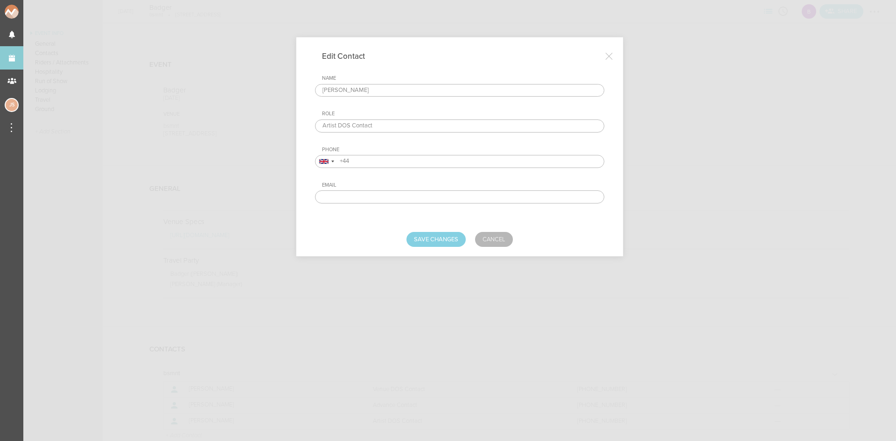
click at [353, 163] on input "+44" at bounding box center [459, 161] width 289 height 13
type input "+"
paste input "07931624764"
type input "07931624764"
click at [425, 238] on button "Save Changes" at bounding box center [435, 239] width 59 height 15
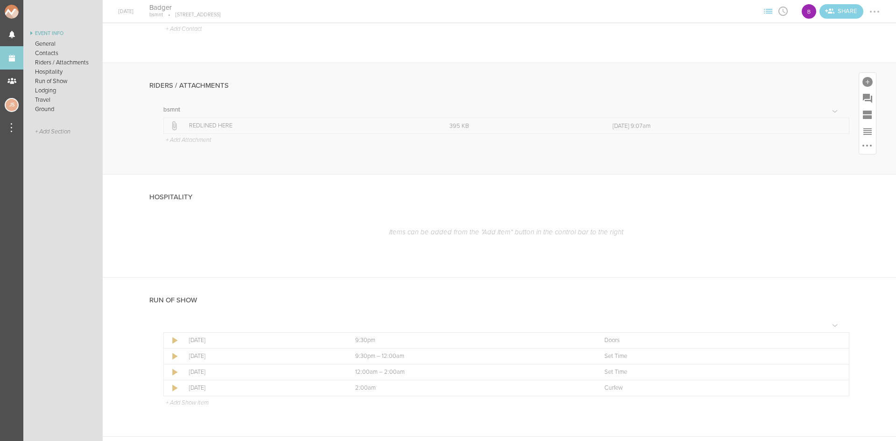
scroll to position [606, 0]
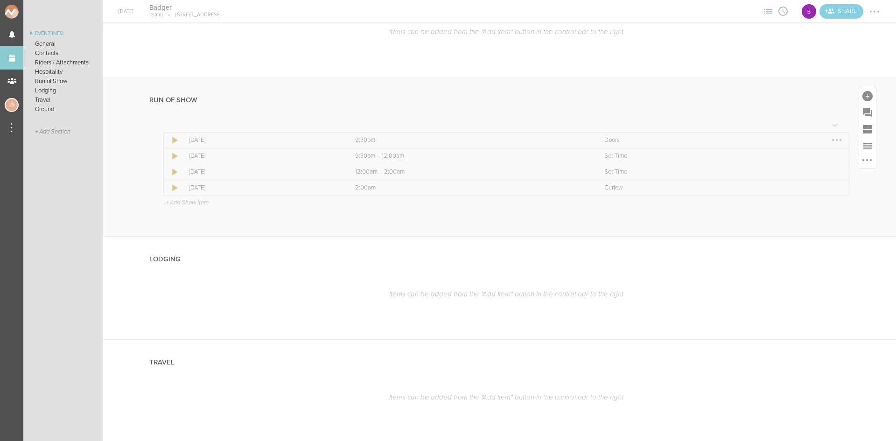
click at [829, 143] on div at bounding box center [836, 139] width 15 height 15
click at [828, 164] on link "Edit Item" at bounding box center [808, 158] width 72 height 17
select select "Doors"
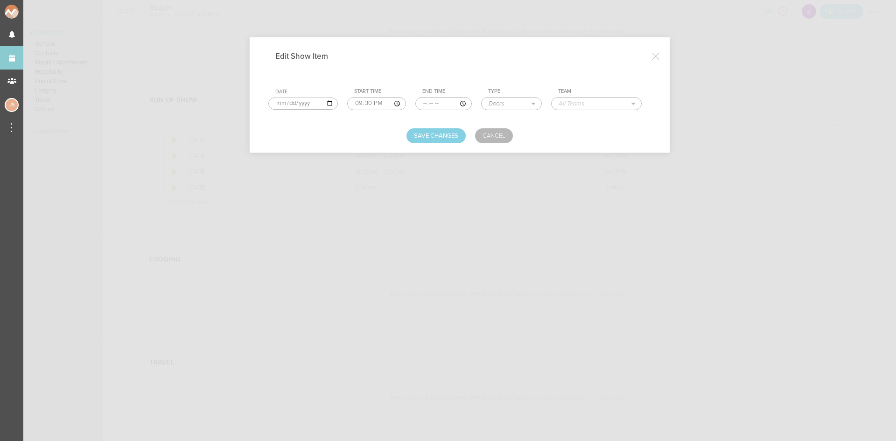
click at [590, 108] on input "text" at bounding box center [589, 103] width 76 height 12
click at [587, 111] on div "bsmnt" at bounding box center [576, 118] width 36 height 16
type input "bsmnt"
click at [430, 131] on button "Save Changes" at bounding box center [435, 135] width 59 height 15
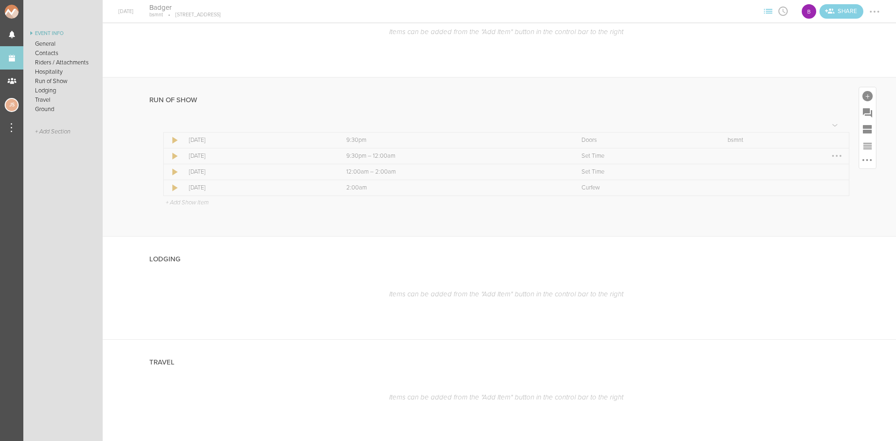
click at [830, 159] on div at bounding box center [836, 155] width 15 height 15
click at [817, 166] on link "Edit Item" at bounding box center [808, 174] width 72 height 17
select select "Set Time"
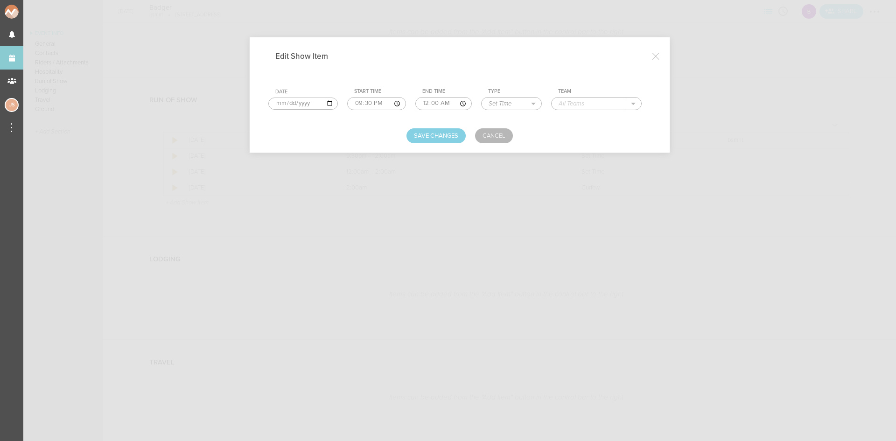
click at [420, 104] on input "00:00" at bounding box center [443, 103] width 56 height 13
type input "23:15"
click at [592, 104] on input "text" at bounding box center [589, 103] width 76 height 12
type input "Nic Nova"
click at [452, 132] on button "Save Changes" at bounding box center [435, 135] width 59 height 15
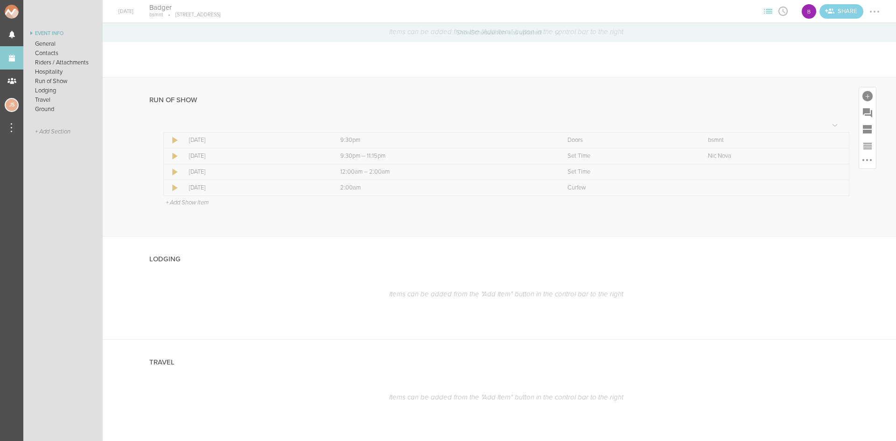
click at [204, 202] on p "+ Add Show Item" at bounding box center [187, 202] width 43 height 7
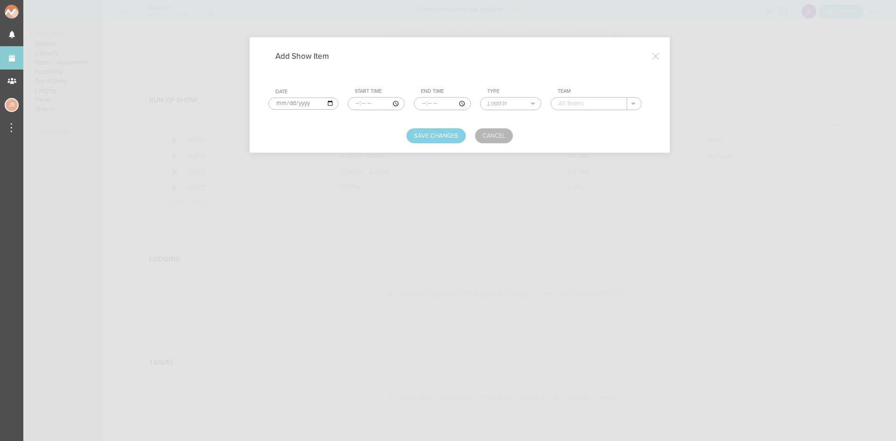
click at [348, 101] on input "time" at bounding box center [376, 103] width 57 height 13
type input "23:15"
click at [439, 100] on input "12:45" at bounding box center [442, 103] width 57 height 13
type input "00:45"
click at [508, 104] on select "Load In Soundcheck Line Check Programming Doors Set Time Changeover Curfew Load…" at bounding box center [510, 103] width 60 height 12
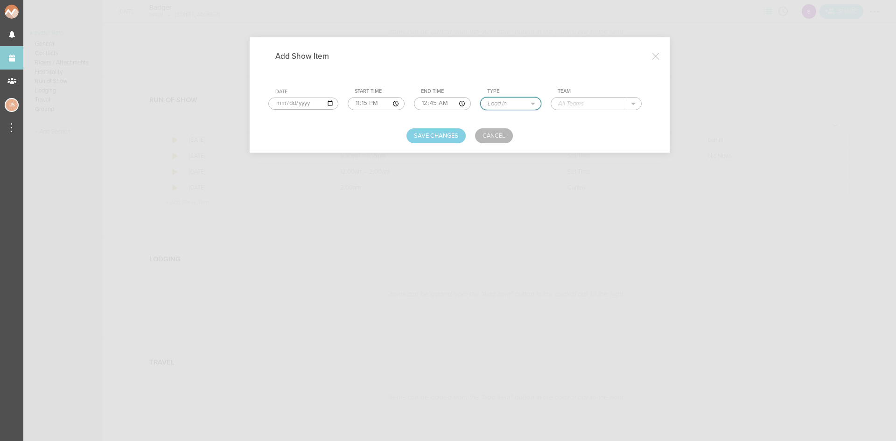
select select "Set Time"
click at [480, 97] on select "Load In Soundcheck Line Check Programming Doors Set Time Changeover Curfew Load…" at bounding box center [510, 103] width 60 height 12
click at [586, 104] on input "text" at bounding box center [589, 103] width 76 height 12
type input "MilesHigh"
click at [441, 132] on button "Save Changes" at bounding box center [435, 135] width 59 height 15
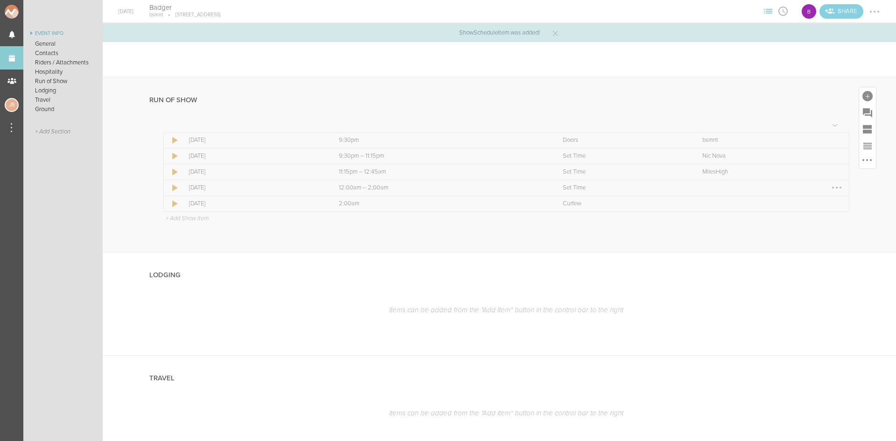
click at [833, 186] on div at bounding box center [836, 187] width 15 height 15
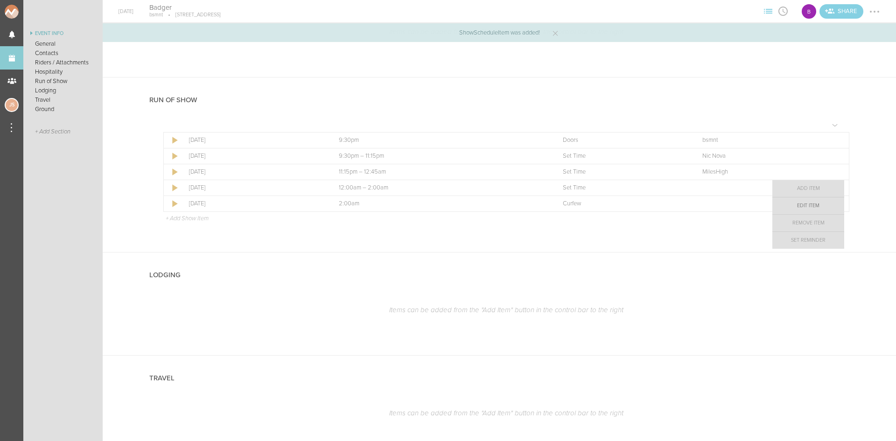
click at [815, 204] on link "Edit Item" at bounding box center [808, 205] width 72 height 17
select select "Set Time"
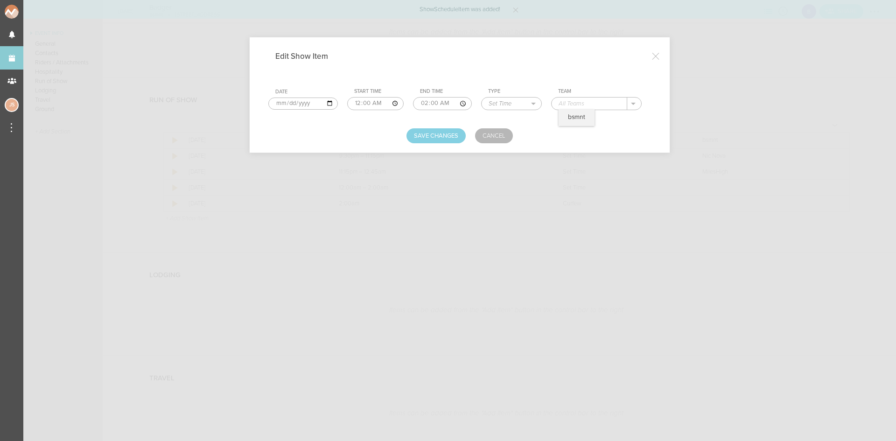
click at [576, 101] on input "text" at bounding box center [589, 103] width 76 height 12
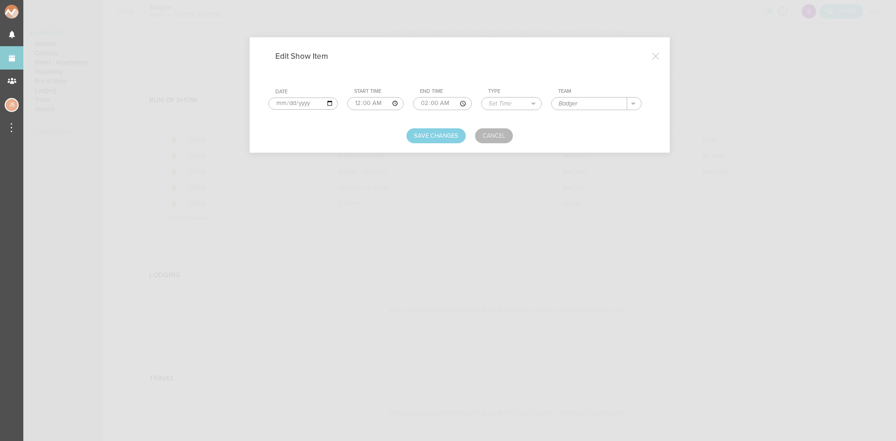
type input "Badger"
click at [365, 103] on input "00:00" at bounding box center [375, 103] width 56 height 13
type input "00:45"
click at [447, 142] on button "Save Changes" at bounding box center [435, 135] width 59 height 15
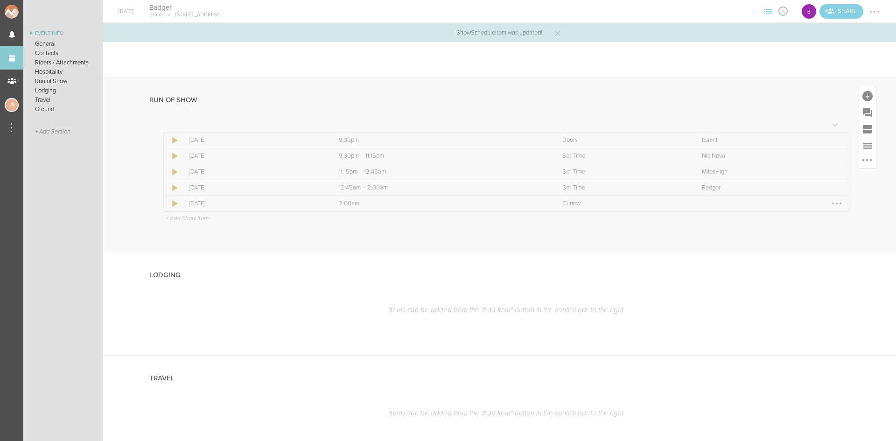
click at [835, 203] on div at bounding box center [836, 203] width 2 height 2
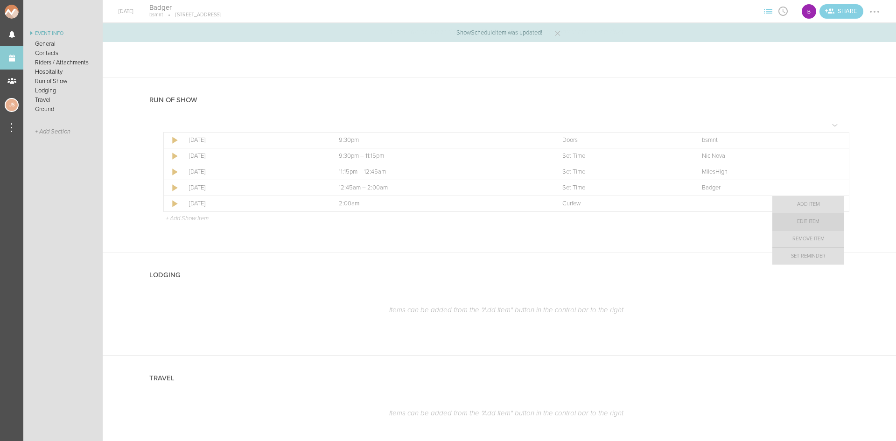
click at [809, 222] on link "Edit Item" at bounding box center [808, 221] width 72 height 17
select select "Curfew"
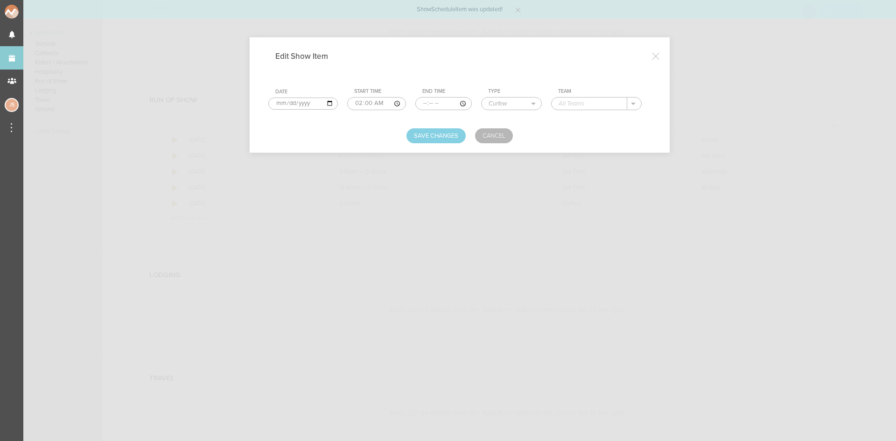
click at [598, 102] on input "text" at bounding box center [589, 103] width 76 height 12
drag, startPoint x: 587, startPoint y: 113, endPoint x: 534, endPoint y: 117, distance: 53.3
click at [586, 113] on div "bsmnt" at bounding box center [576, 118] width 36 height 16
type input "bsmnt"
click at [438, 138] on button "Save Changes" at bounding box center [435, 135] width 59 height 15
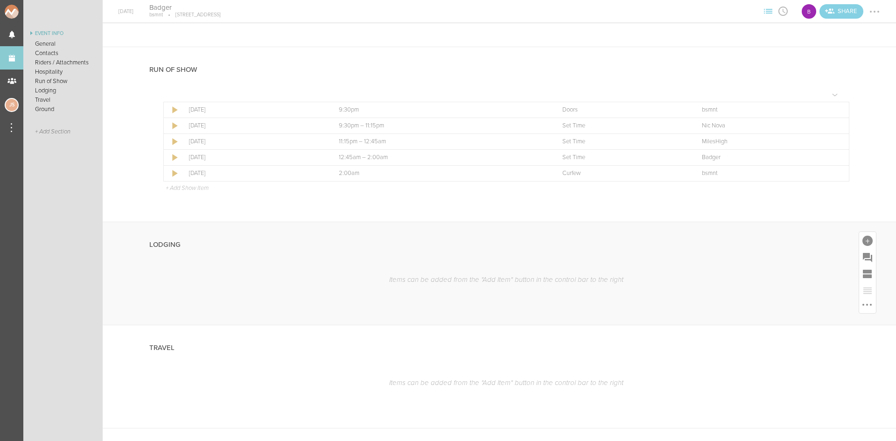
scroll to position [653, 0]
click at [862, 224] on div at bounding box center [867, 224] width 10 height 10
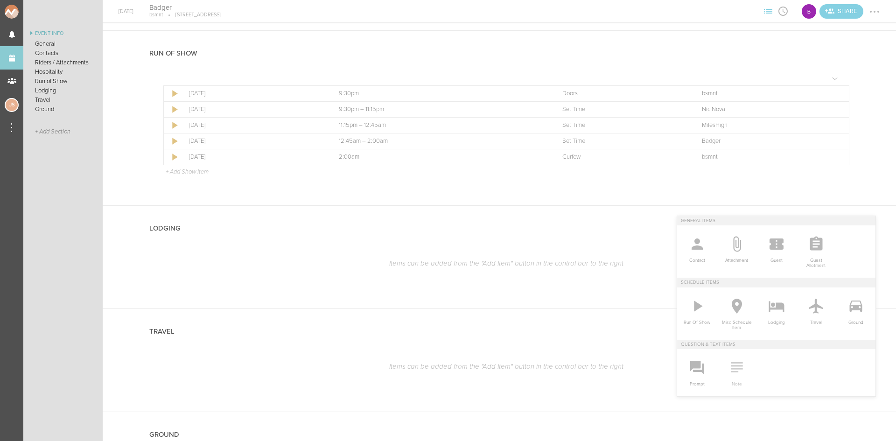
click at [727, 373] on icon at bounding box center [736, 367] width 19 height 19
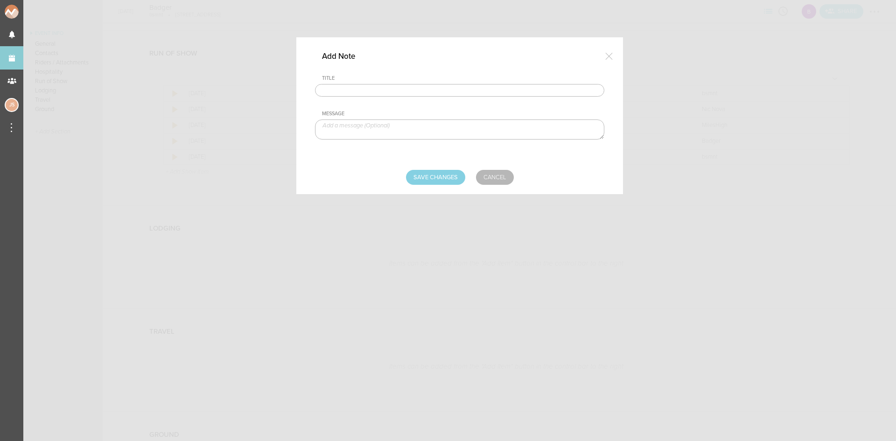
click at [345, 86] on input "text" at bounding box center [459, 90] width 289 height 13
type input "Lodging/GROUND"
click at [395, 129] on textarea at bounding box center [459, 129] width 289 height 20
type textarea "$350 buyout to be sent with final payment"
click at [448, 177] on input "Save Changes" at bounding box center [435, 177] width 59 height 15
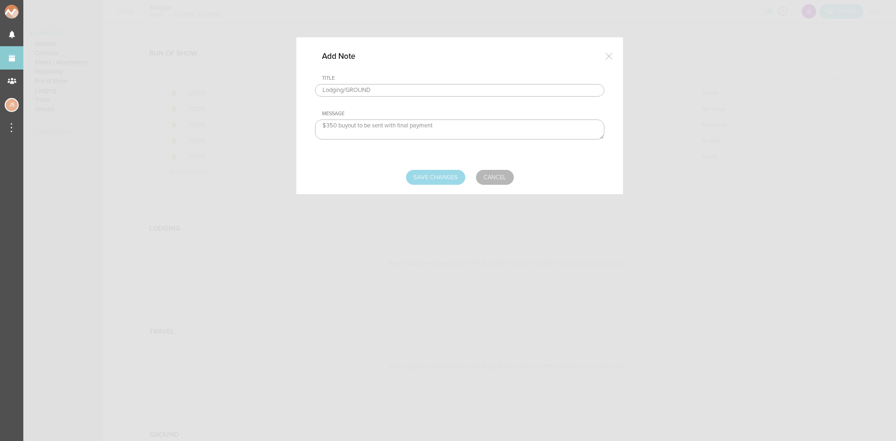
type input "Saving..."
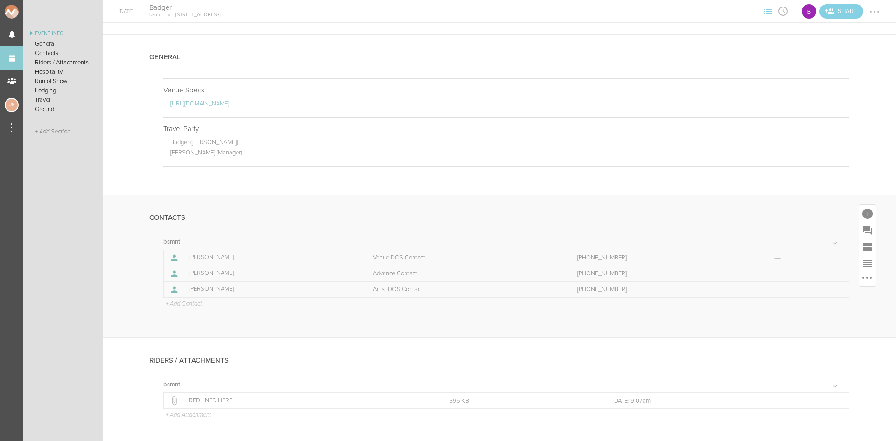
scroll to position [0, 0]
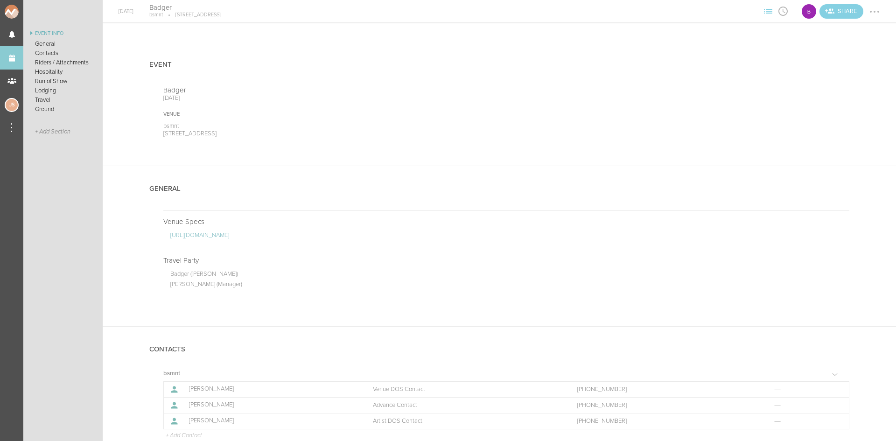
click at [876, 9] on div at bounding box center [874, 11] width 15 height 15
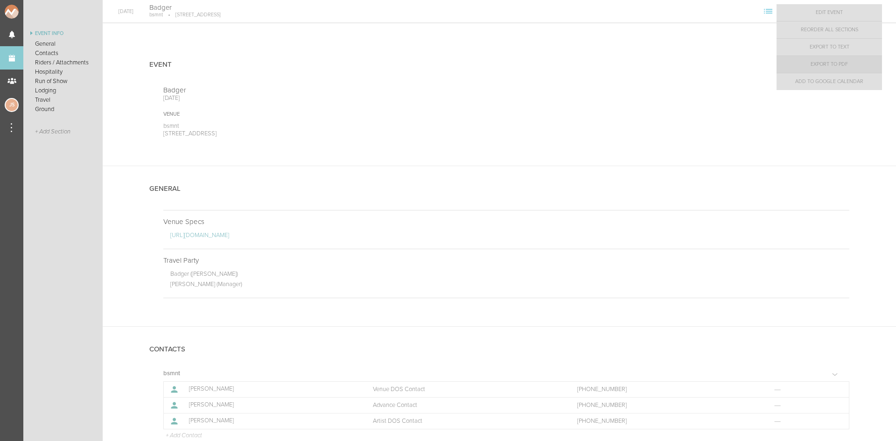
click at [869, 57] on link "Export to PDF" at bounding box center [828, 64] width 105 height 17
